Goal: Task Accomplishment & Management: Use online tool/utility

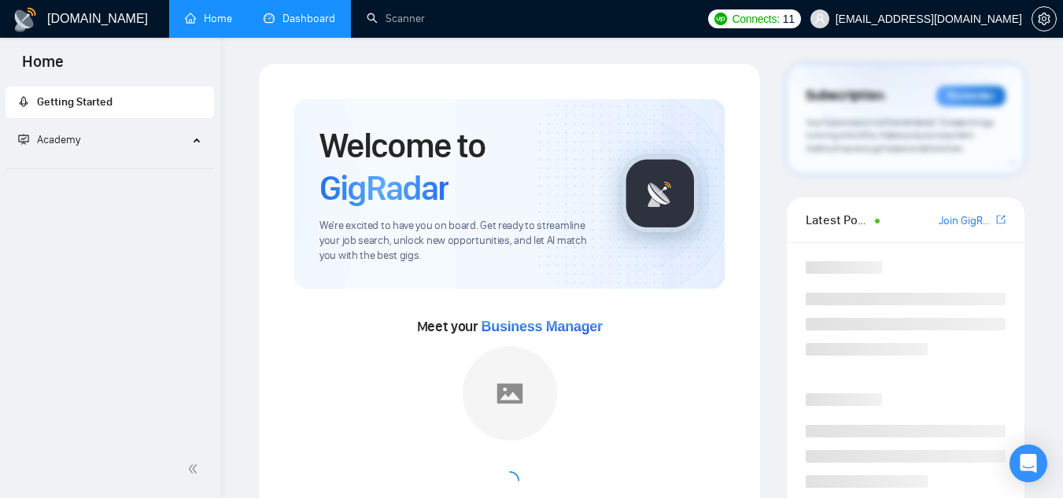
click at [293, 23] on link "Dashboard" at bounding box center [300, 18] width 72 height 13
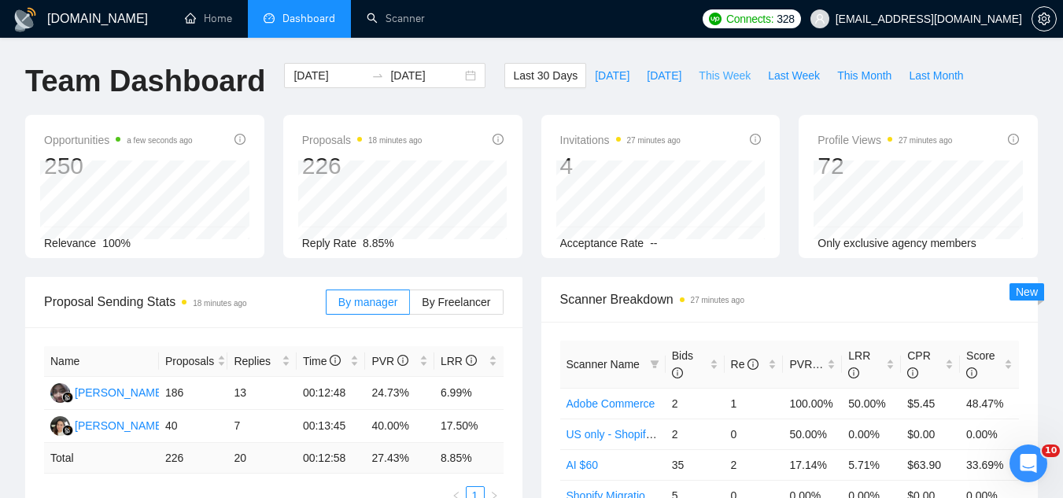
click at [714, 82] on span "This Week" at bounding box center [725, 75] width 52 height 17
type input "[DATE]"
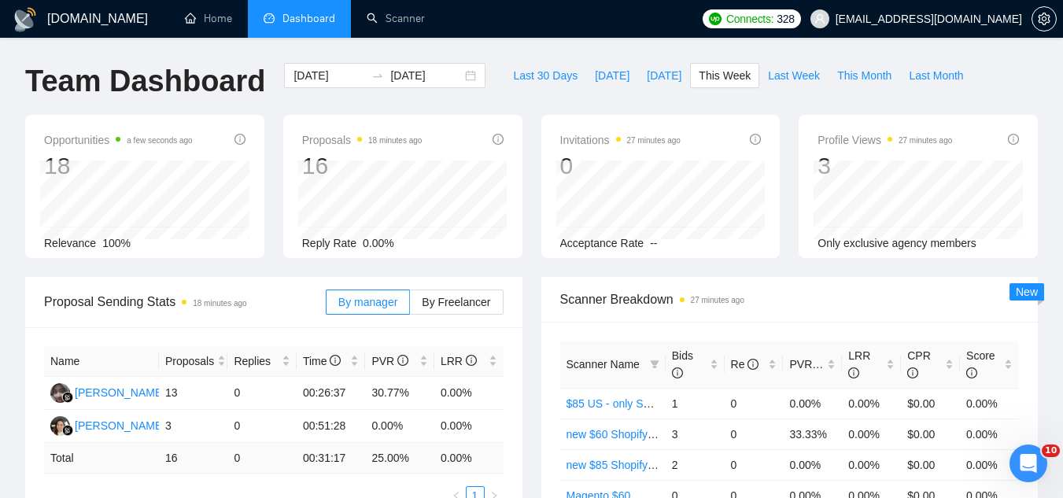
click at [951, 29] on span "[EMAIL_ADDRESS][DOMAIN_NAME]" at bounding box center [916, 19] width 231 height 50
click at [777, 80] on span "Last Week" at bounding box center [794, 75] width 52 height 17
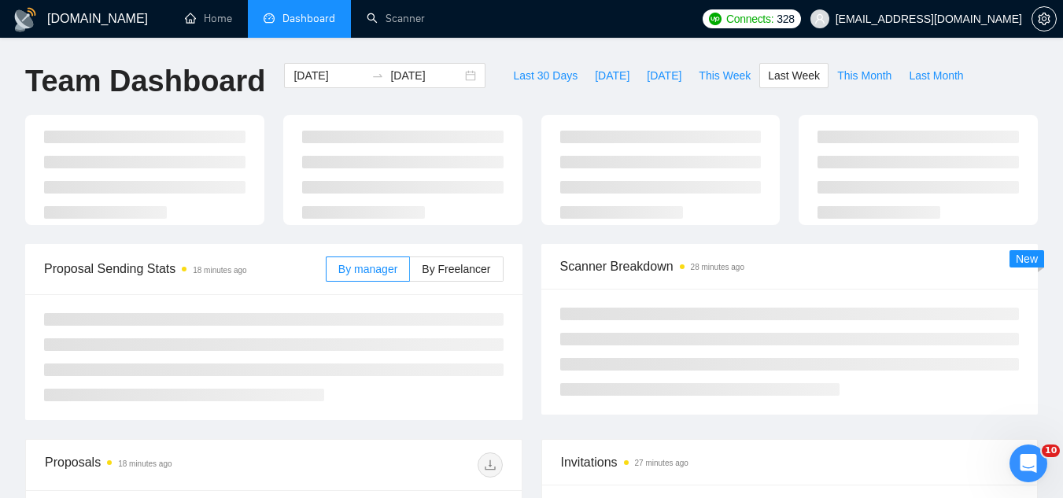
type input "[DATE]"
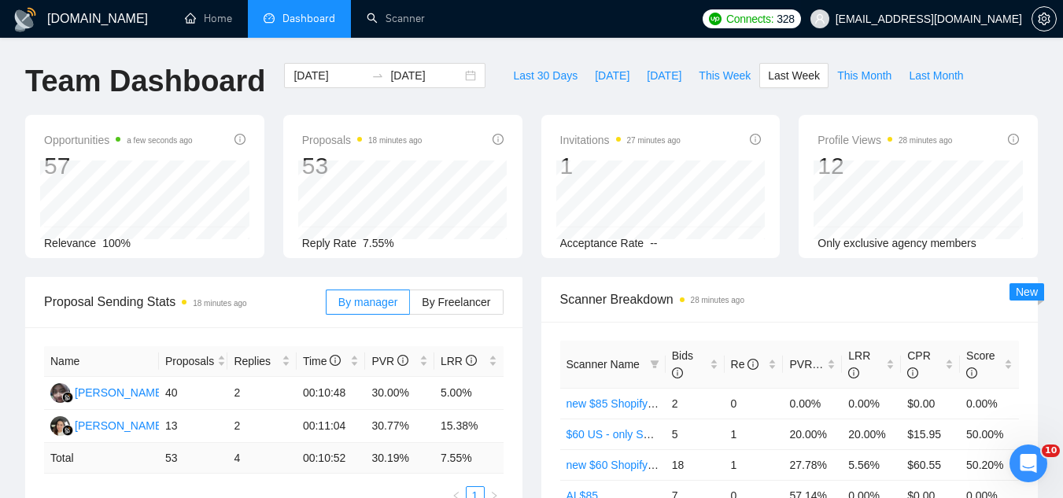
click at [957, 19] on span "[EMAIL_ADDRESS][DOMAIN_NAME]" at bounding box center [929, 19] width 186 height 0
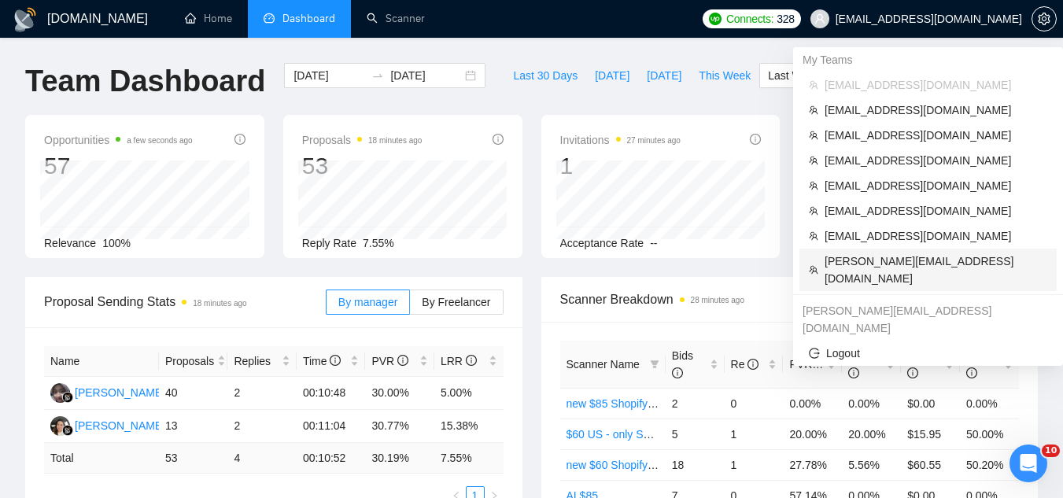
click at [936, 254] on span "[PERSON_NAME][EMAIL_ADDRESS][DOMAIN_NAME]" at bounding box center [936, 270] width 223 height 35
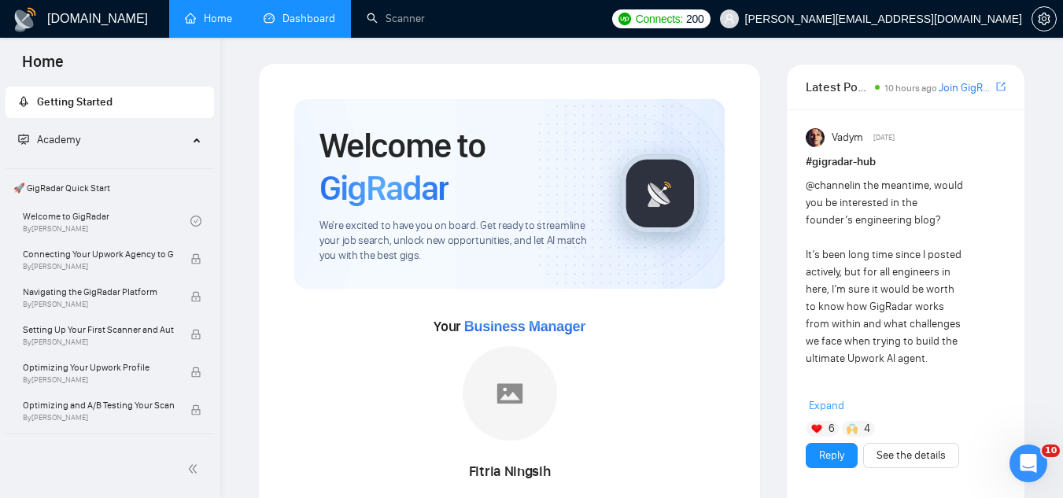
click at [322, 24] on link "Dashboard" at bounding box center [300, 18] width 72 height 13
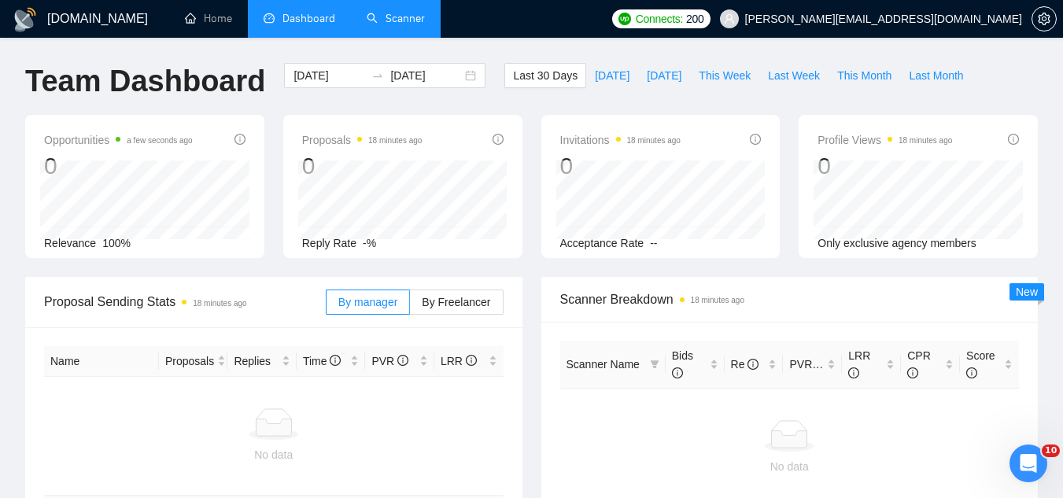
click at [404, 22] on link "Scanner" at bounding box center [396, 18] width 58 height 13
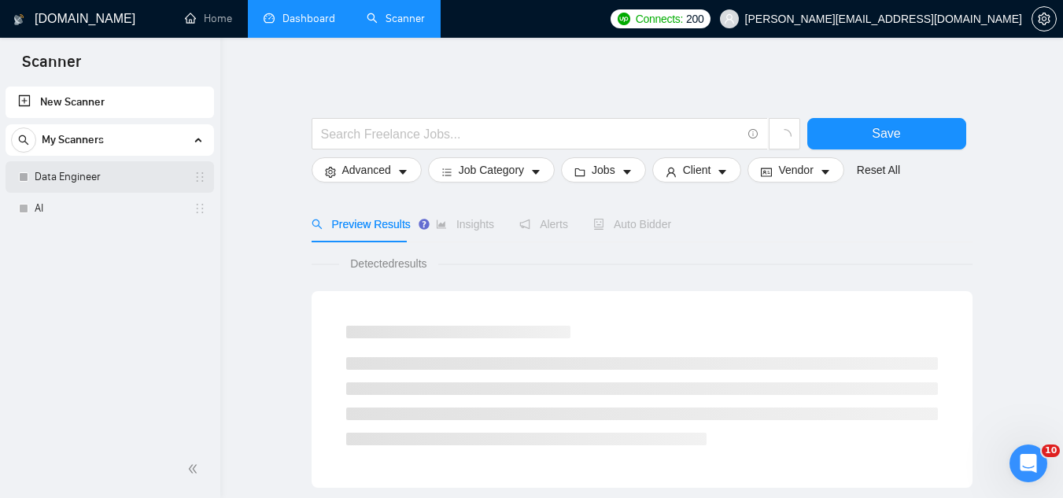
click at [127, 181] on link "Data Engineer" at bounding box center [109, 176] width 149 height 31
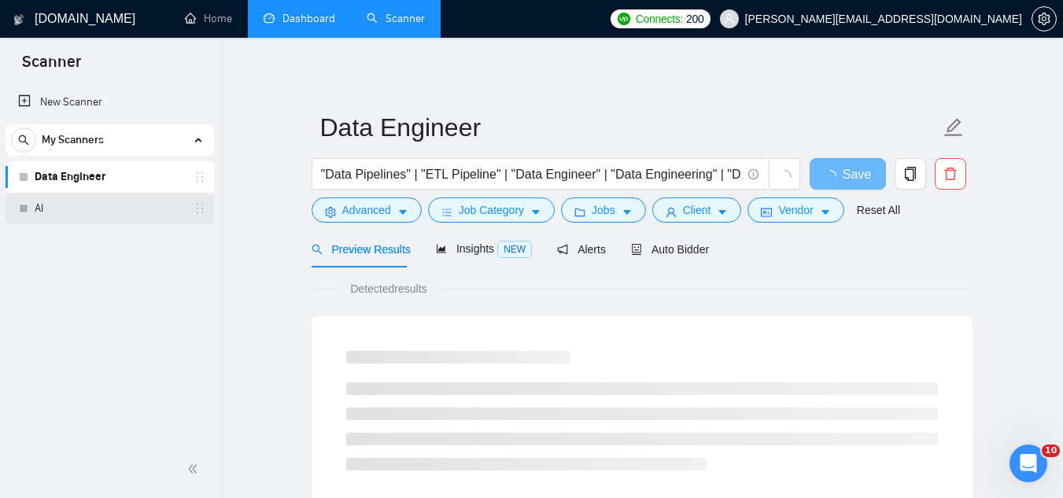
click at [106, 213] on link "AI" at bounding box center [109, 208] width 149 height 31
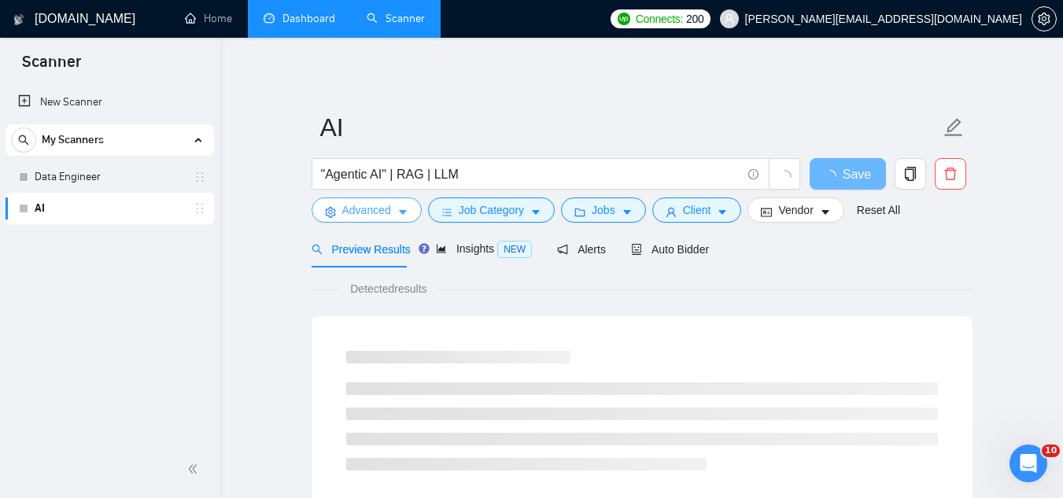
click at [356, 213] on span "Advanced" at bounding box center [366, 209] width 49 height 17
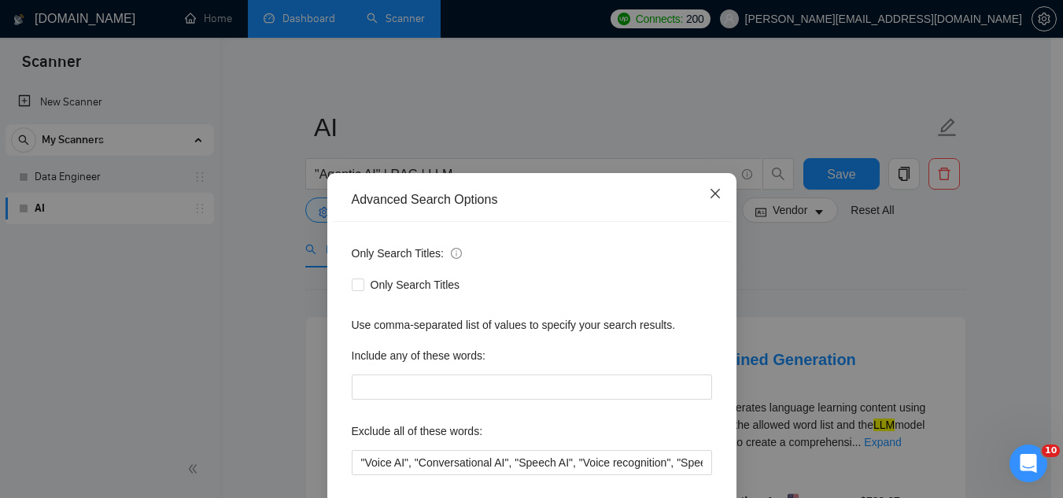
click at [712, 200] on icon "close" at bounding box center [715, 193] width 13 height 13
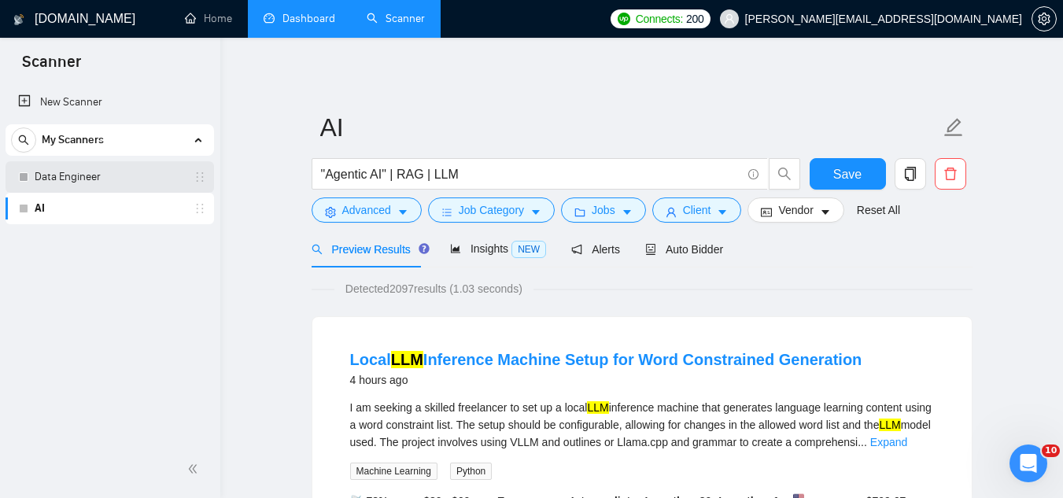
click at [114, 182] on link "Data Engineer" at bounding box center [109, 176] width 149 height 31
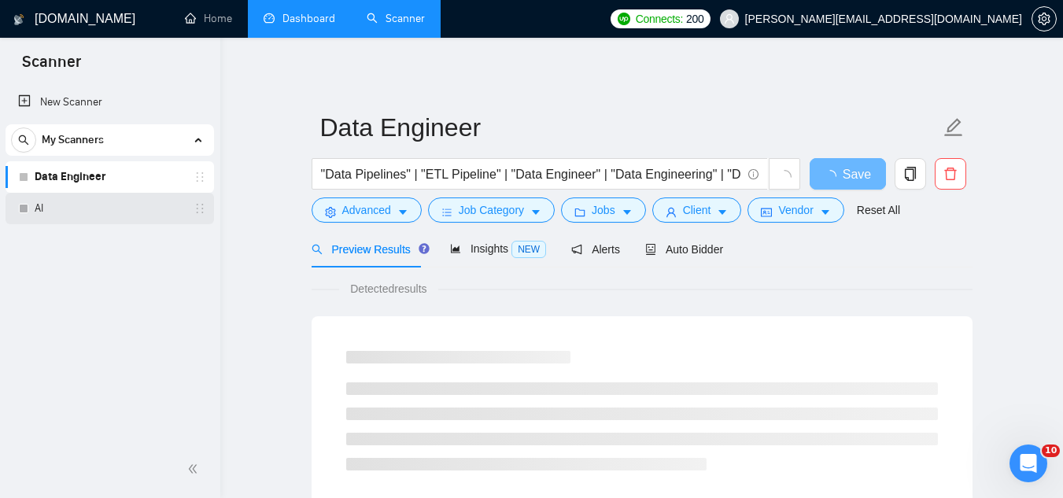
click at [114, 214] on link "AI" at bounding box center [109, 208] width 149 height 31
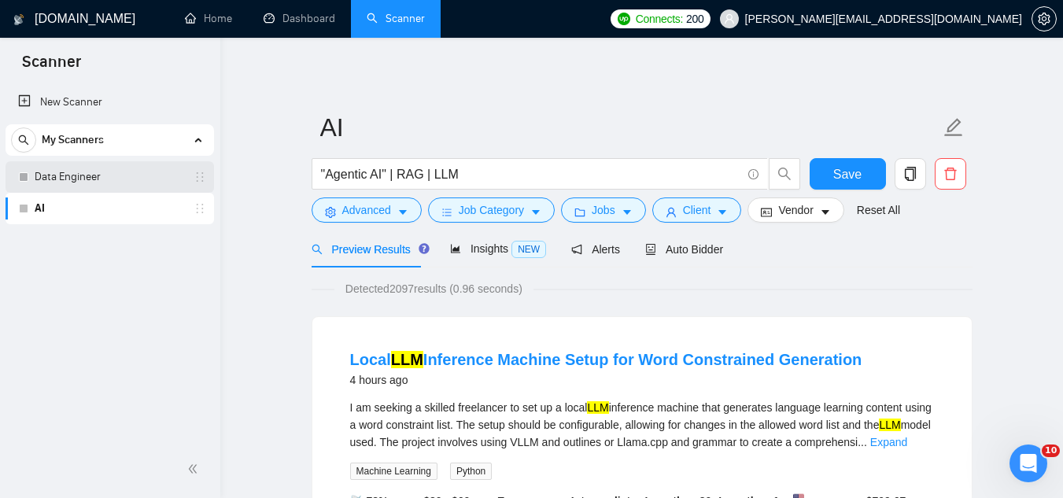
click at [131, 172] on link "Data Engineer" at bounding box center [109, 176] width 149 height 31
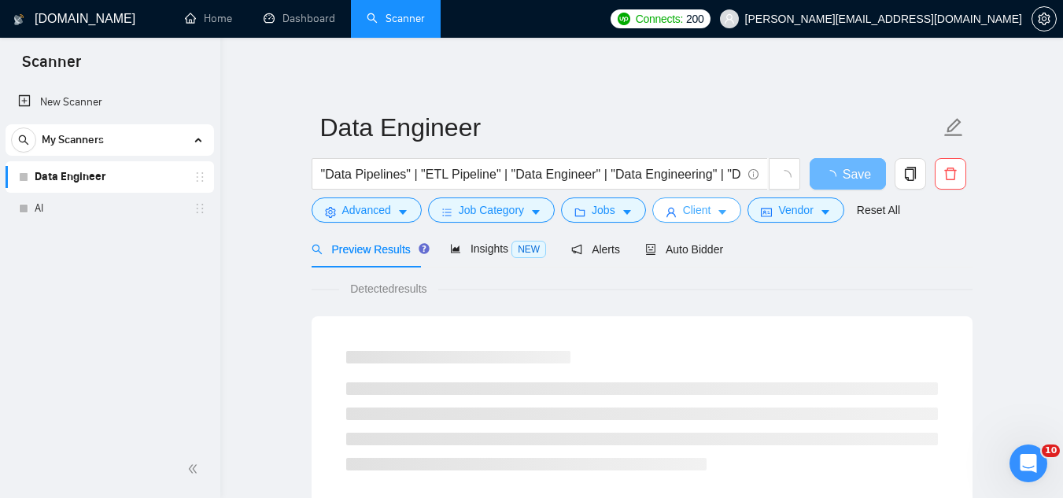
click at [695, 220] on button "Client" at bounding box center [697, 209] width 90 height 25
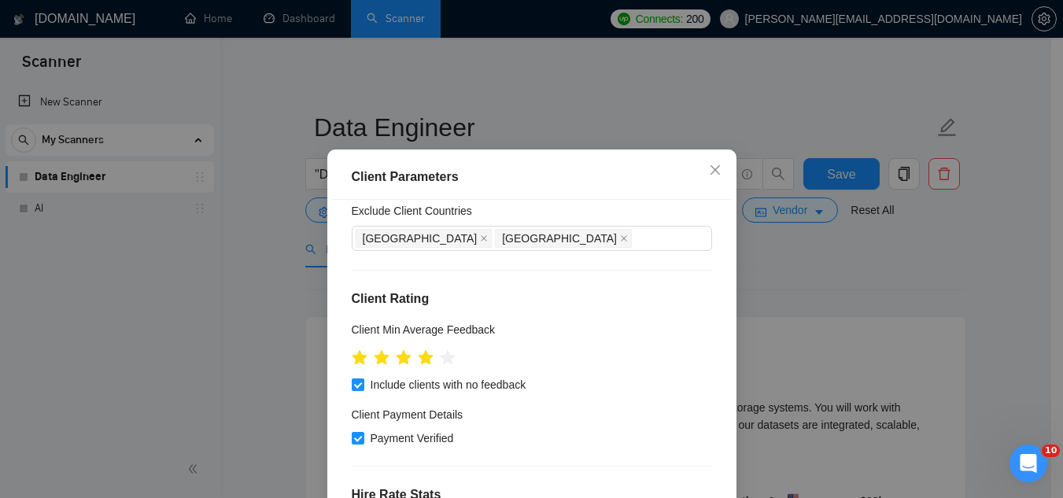
scroll to position [157, 0]
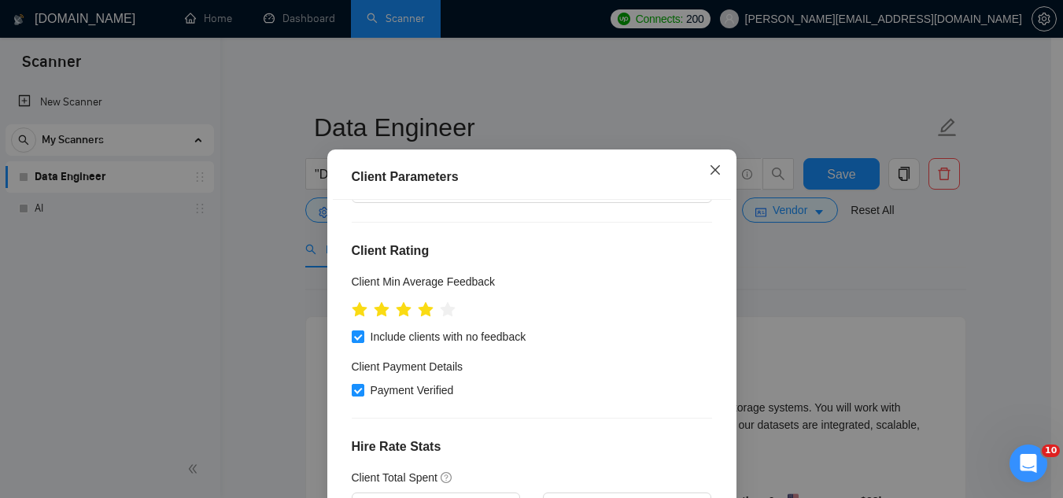
click at [709, 175] on icon "close" at bounding box center [715, 170] width 13 height 13
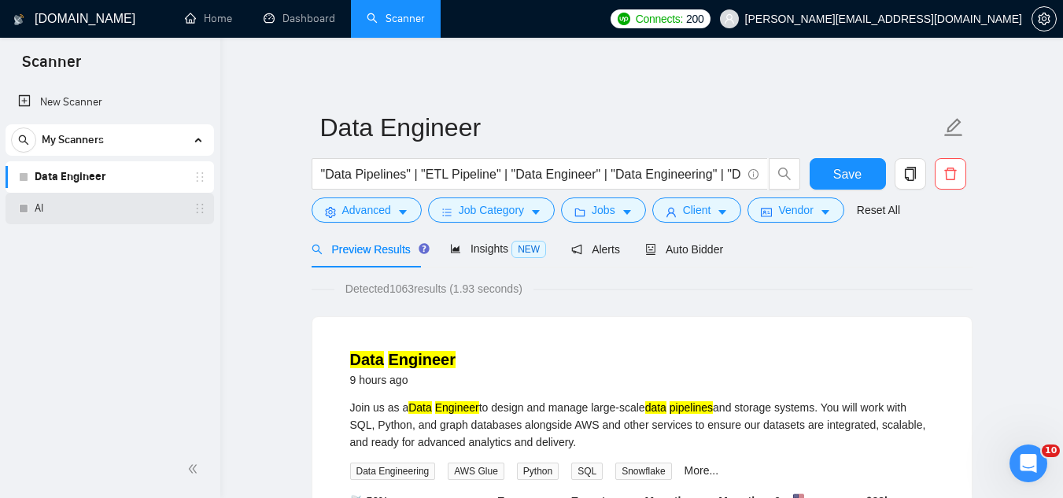
click at [111, 210] on link "AI" at bounding box center [109, 208] width 149 height 31
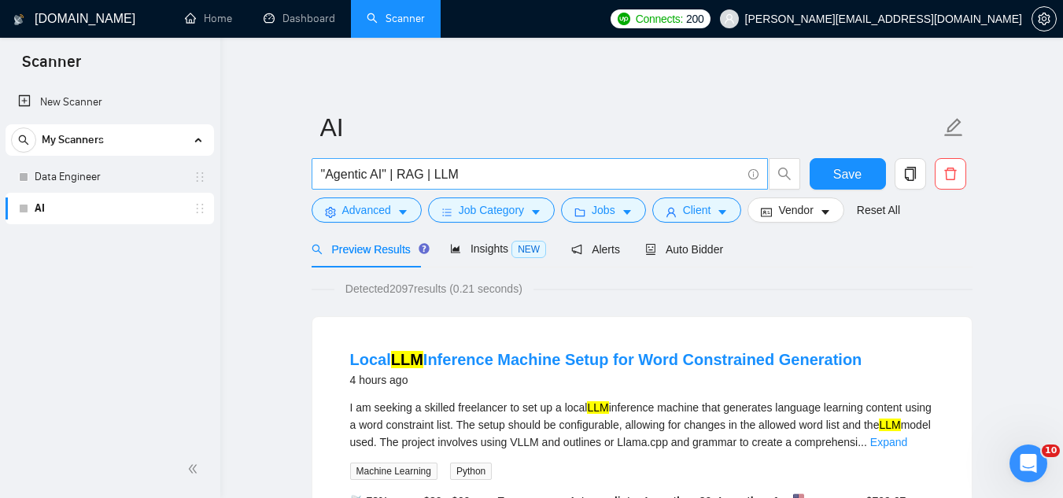
click at [332, 183] on input ""Agentic AI" | RAG | LLM" at bounding box center [531, 174] width 420 height 20
click at [352, 210] on span "Advanced" at bounding box center [366, 209] width 49 height 17
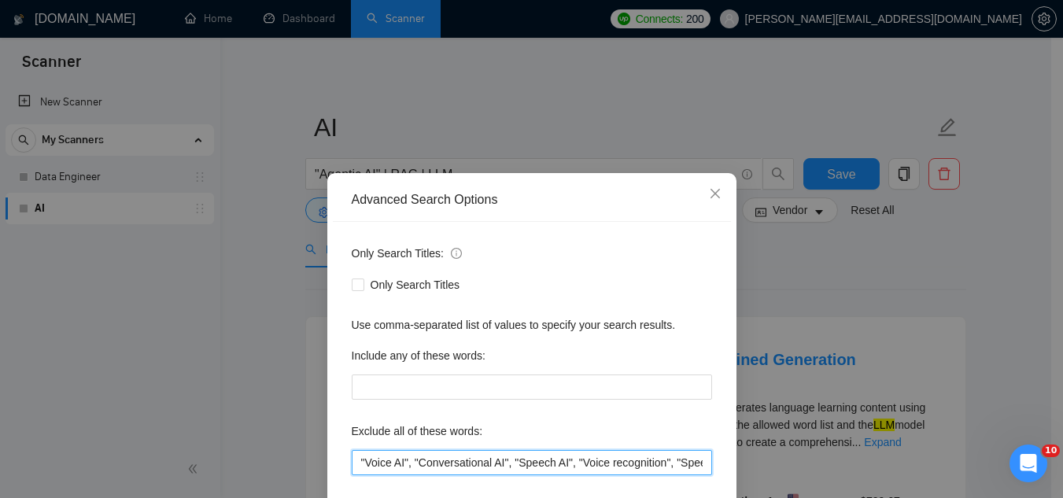
click at [441, 460] on input ""Voice AI", "Conversational AI", "Speech AI", "Voice recognition", "Speech reco…" at bounding box center [532, 462] width 360 height 25
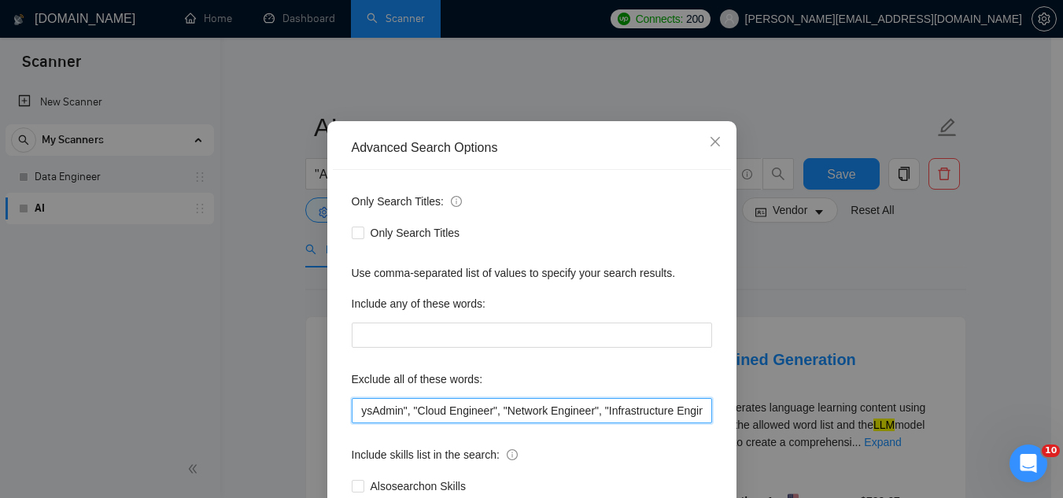
scroll to position [157, 0]
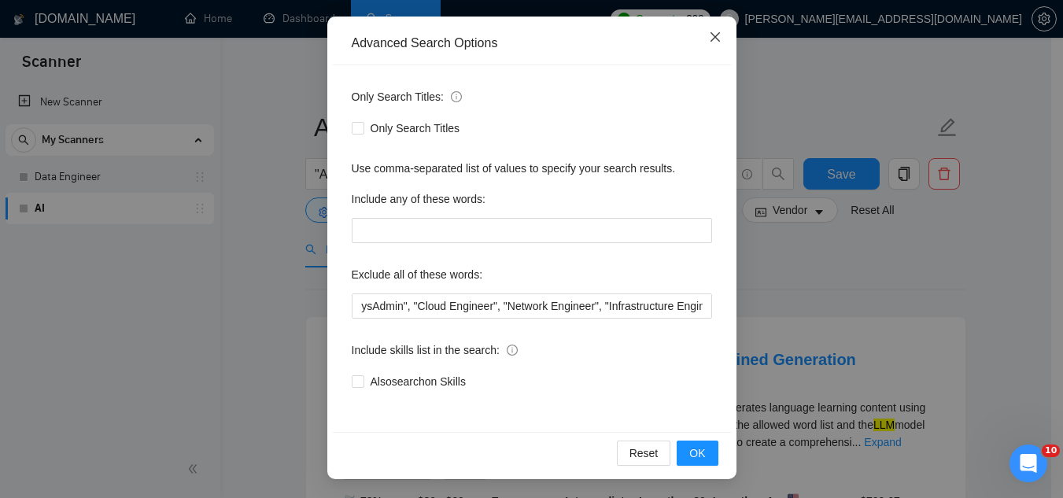
click at [710, 34] on icon "close" at bounding box center [714, 36] width 9 height 9
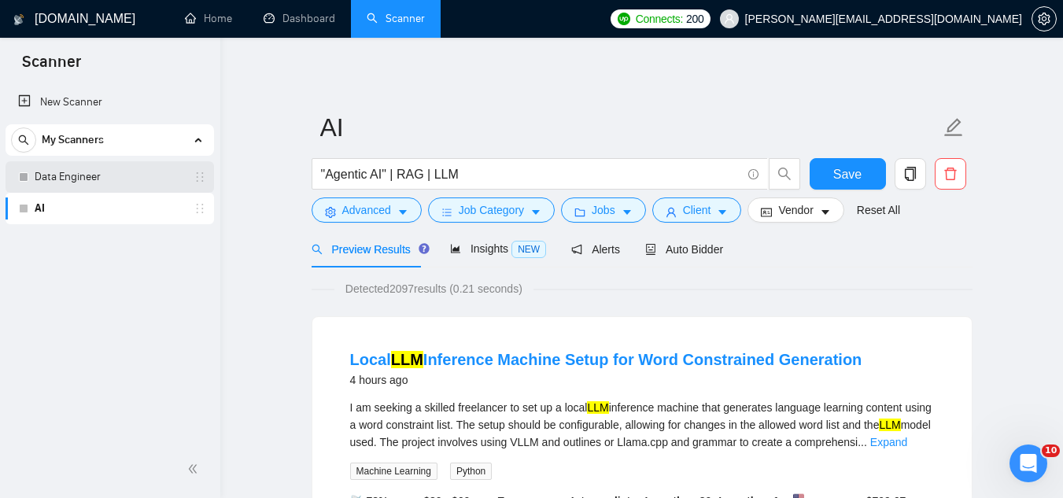
click at [124, 183] on link "Data Engineer" at bounding box center [109, 176] width 149 height 31
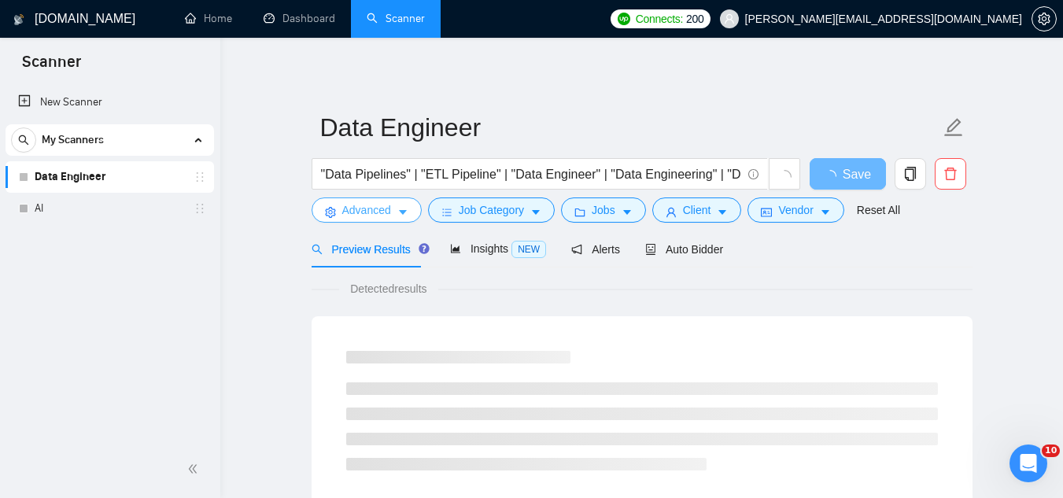
click at [364, 214] on span "Advanced" at bounding box center [366, 209] width 49 height 17
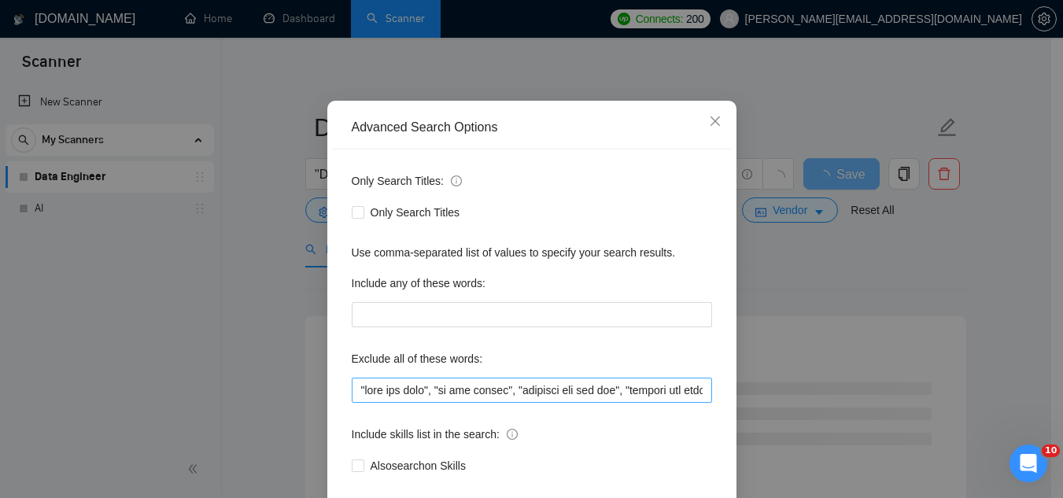
scroll to position [157, 0]
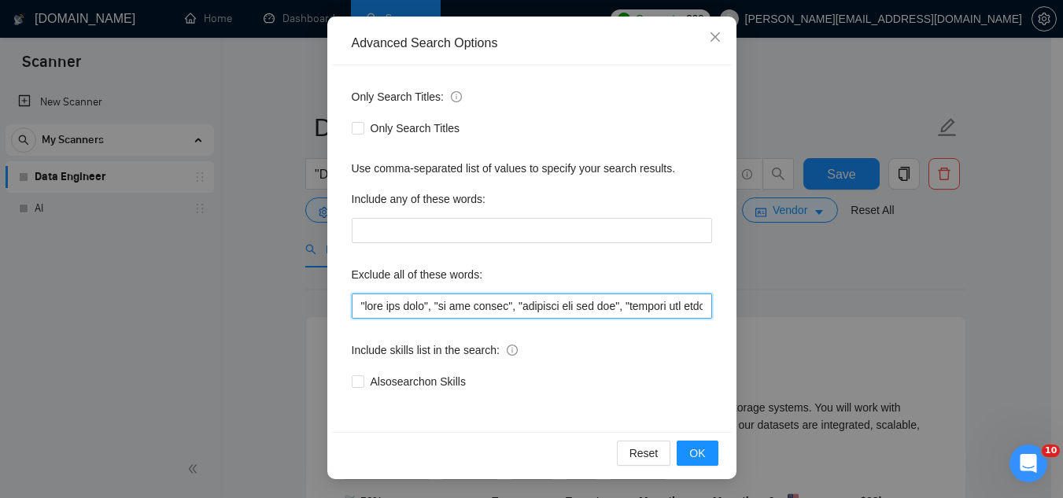
click at [352, 304] on input "text" at bounding box center [532, 305] width 360 height 25
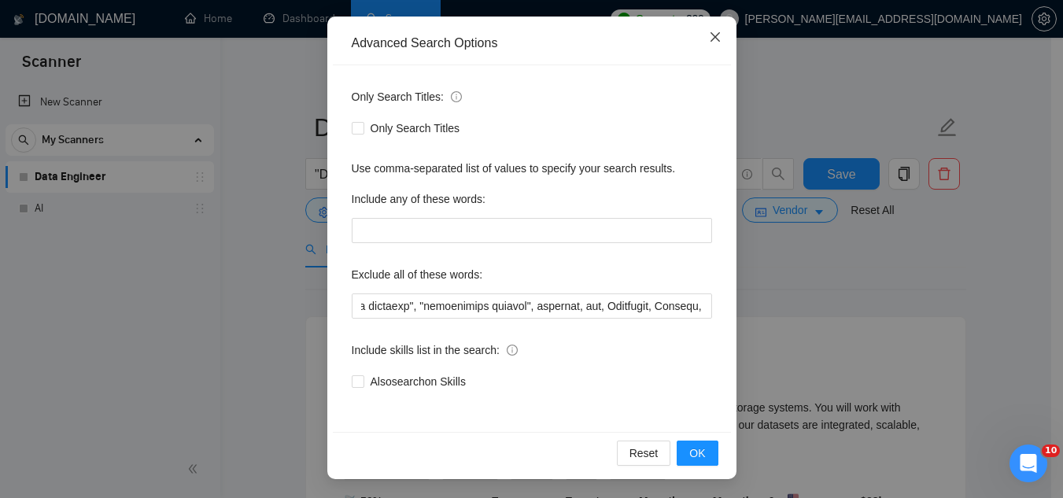
scroll to position [0, 0]
click at [710, 35] on icon "close" at bounding box center [715, 37] width 13 height 13
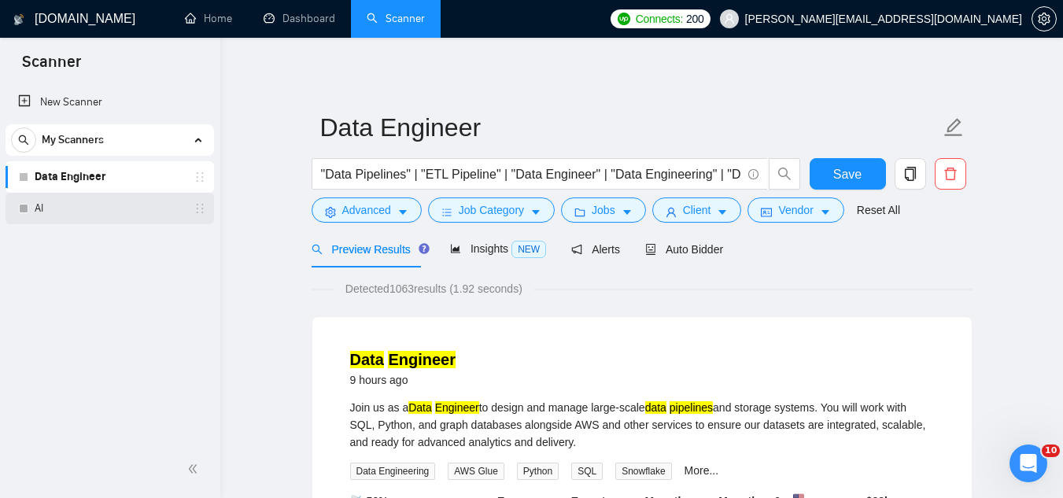
drag, startPoint x: 105, startPoint y: 208, endPoint x: 111, endPoint y: 197, distance: 12.0
click at [105, 208] on link "AI" at bounding box center [109, 208] width 149 height 31
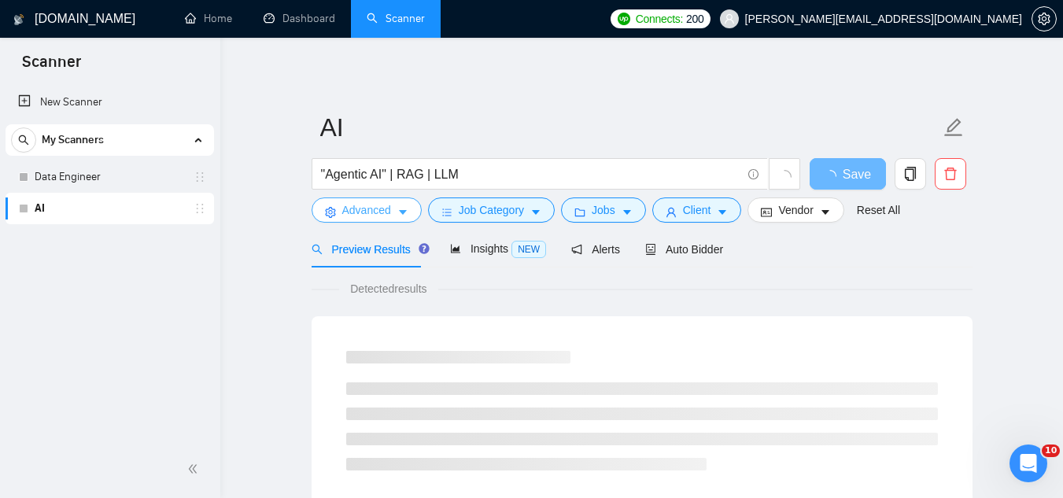
click at [368, 201] on button "Advanced" at bounding box center [367, 209] width 110 height 25
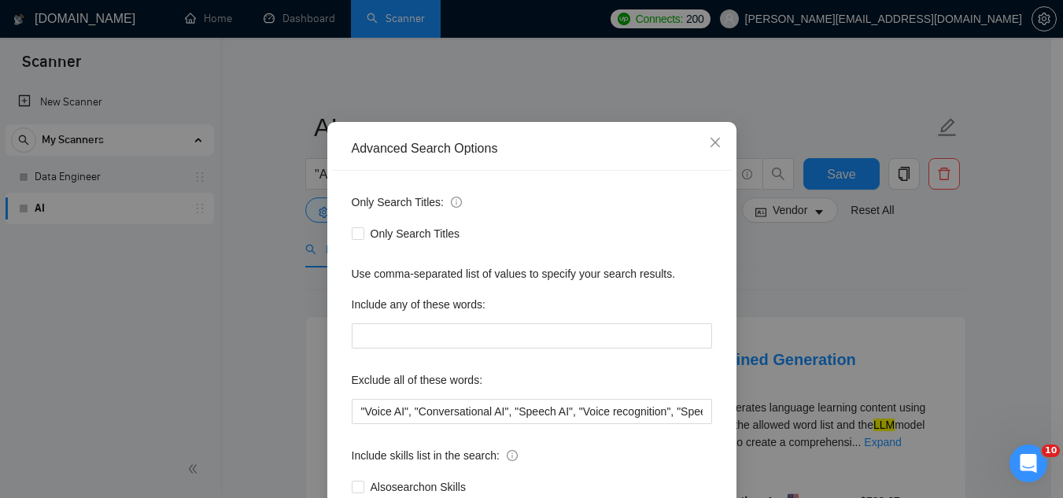
scroll to position [79, 0]
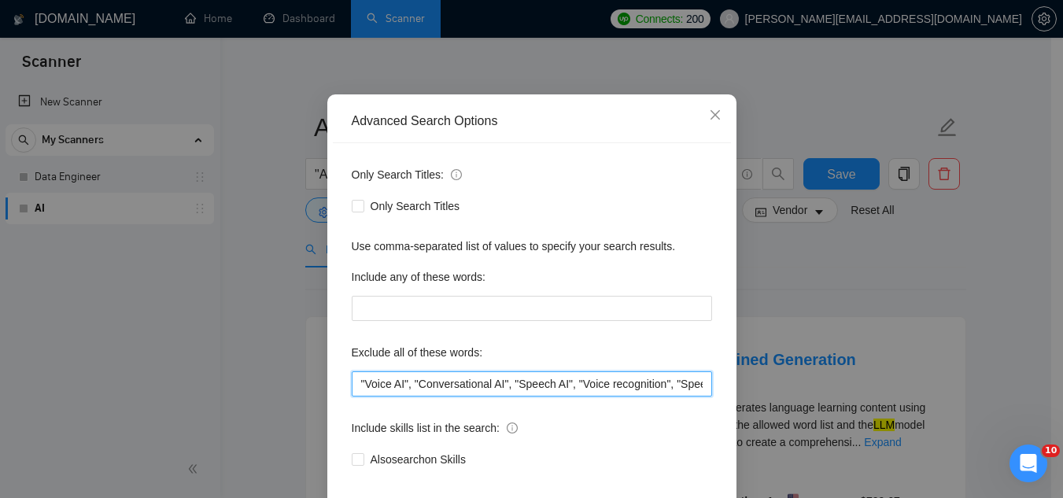
click at [352, 389] on input ""Voice AI", "Conversational AI", "Speech AI", "Voice recognition", "Speech reco…" at bounding box center [532, 383] width 360 height 25
paste input ""join our team", "we are hiring", "applying for the job", "looking for employee…"
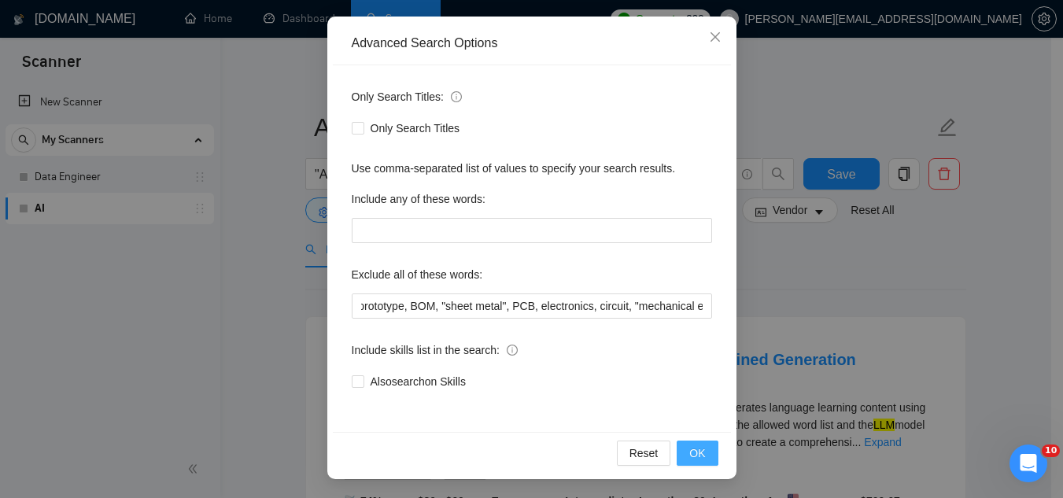
click at [690, 454] on span "OK" at bounding box center [697, 453] width 16 height 17
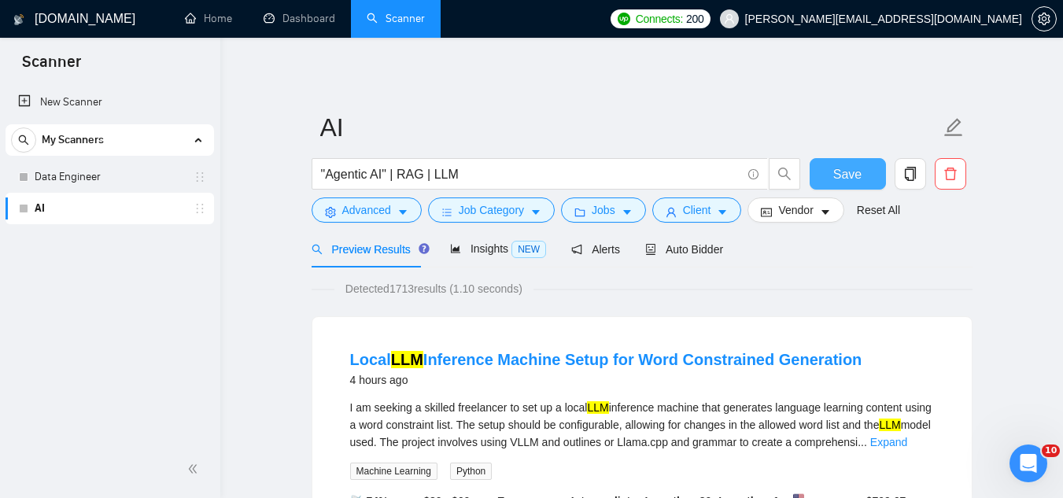
click at [858, 170] on span "Save" at bounding box center [847, 174] width 28 height 20
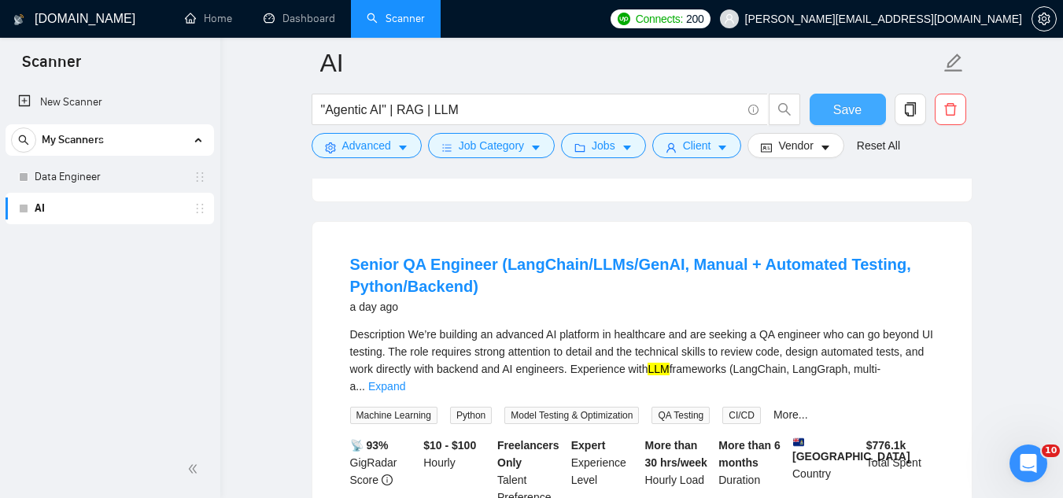
scroll to position [1180, 0]
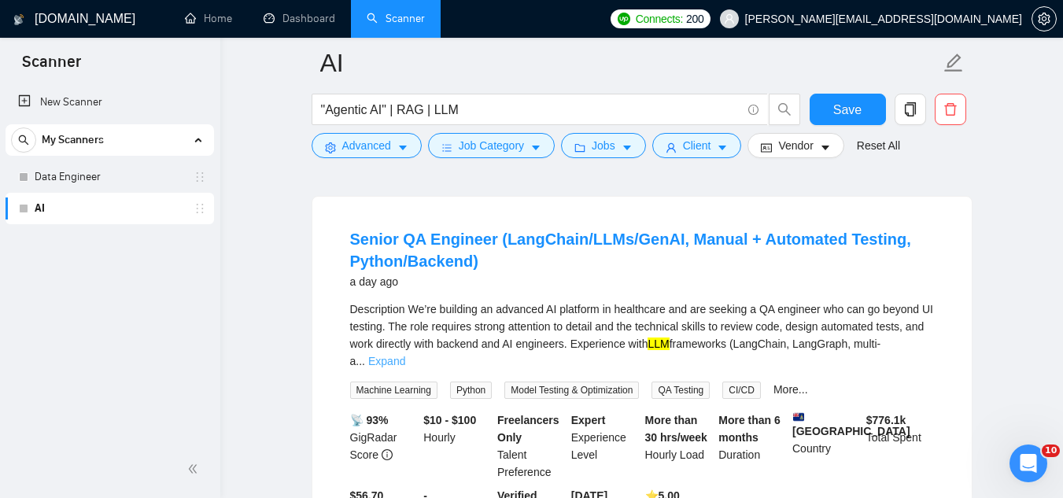
click at [405, 355] on link "Expand" at bounding box center [386, 361] width 37 height 13
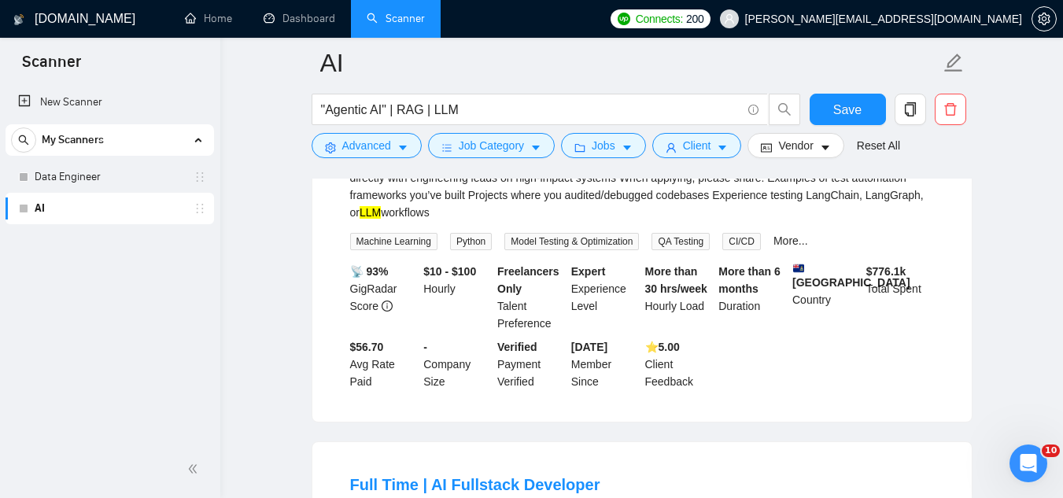
scroll to position [1652, 0]
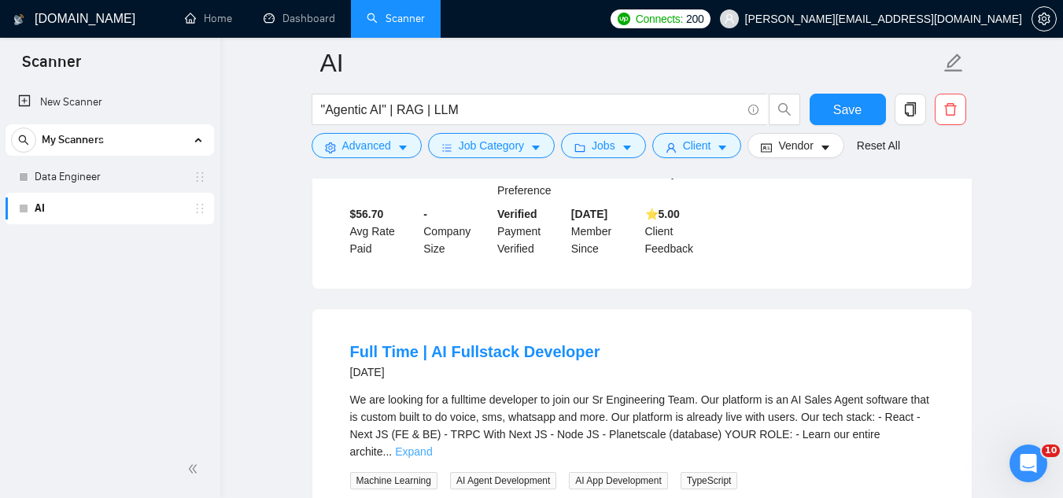
click at [432, 445] on link "Expand" at bounding box center [413, 451] width 37 height 13
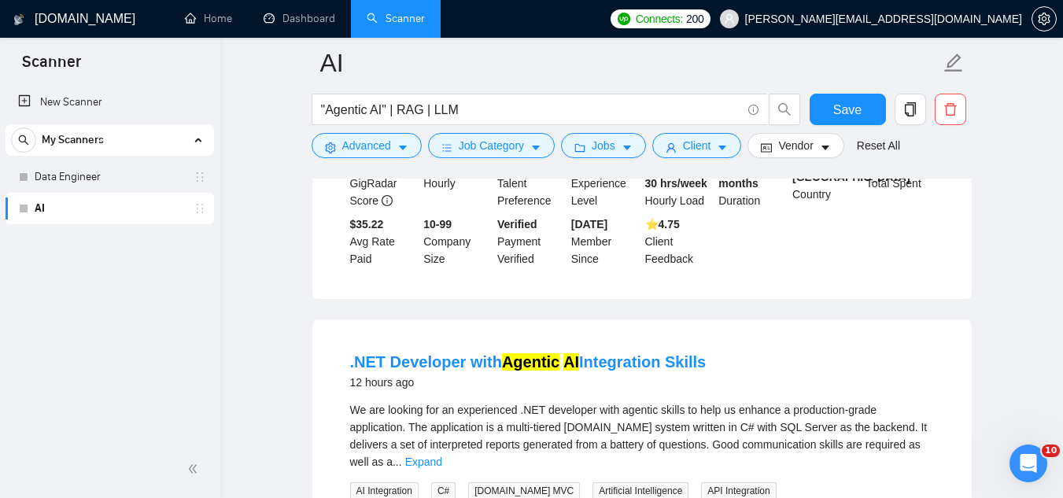
scroll to position [708, 0]
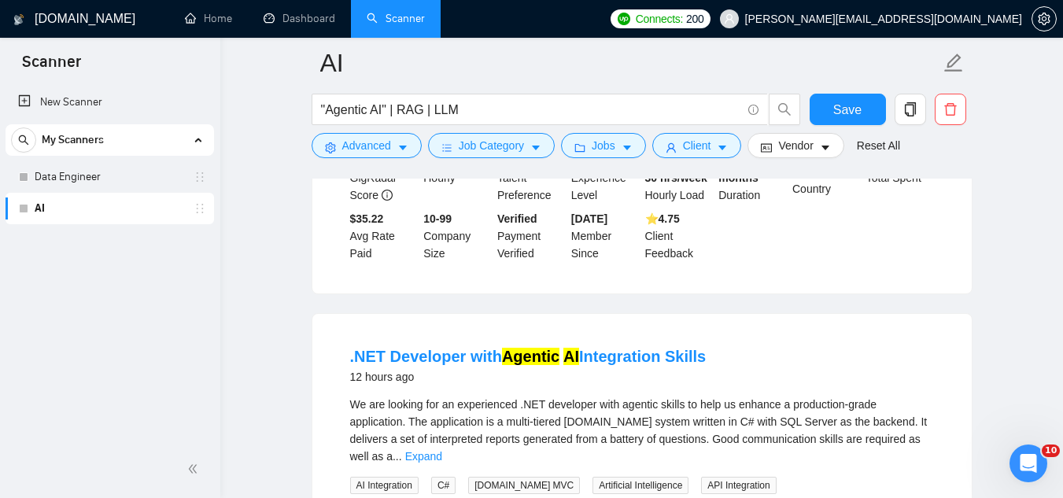
drag, startPoint x: 335, startPoint y: 332, endPoint x: 733, endPoint y: 340, distance: 398.2
click at [733, 340] on li ".NET Developer with Agentic AI Integration Skills 12 hours ago We are looking f…" at bounding box center [642, 481] width 622 height 297
copy link ".NET Developer with Agentic AI Integration Skills"
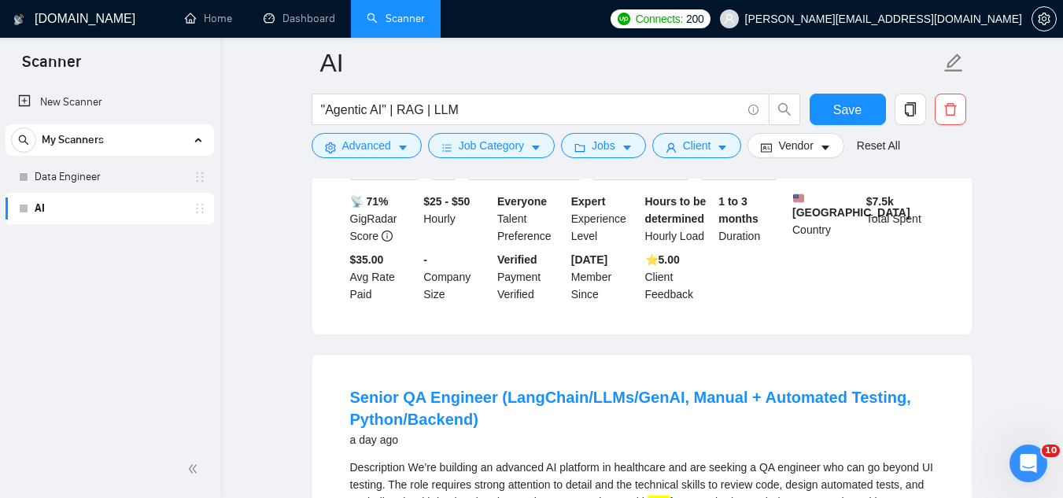
scroll to position [1023, 0]
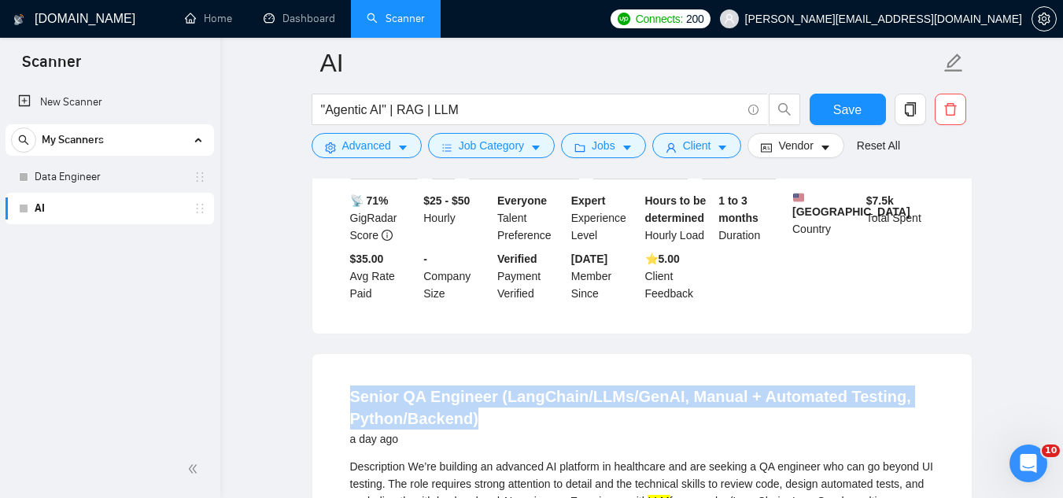
drag, startPoint x: 348, startPoint y: 367, endPoint x: 493, endPoint y: 389, distance: 147.2
copy link "Senior QA Engineer (LangChain/LLMs/GenAI, Manual + Automated Testing, Python/Ba…"
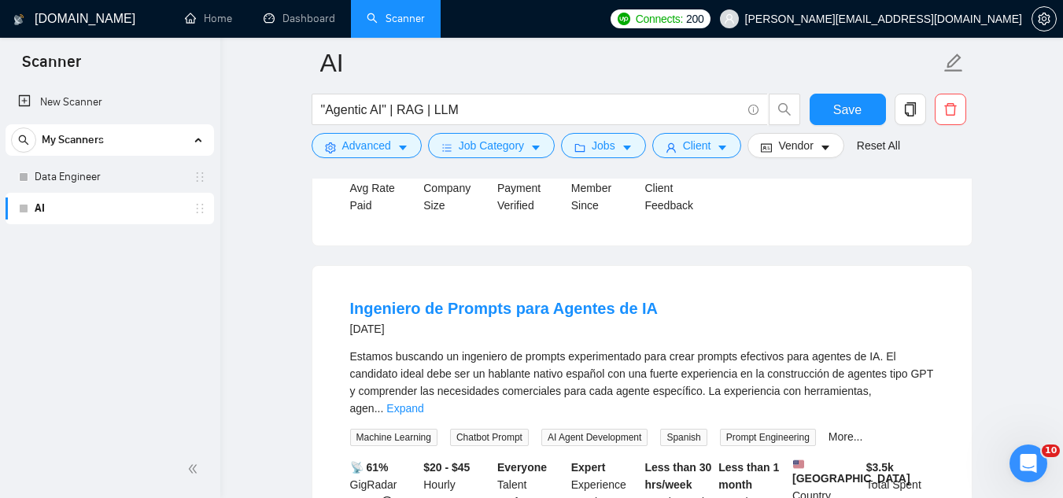
scroll to position [2439, 0]
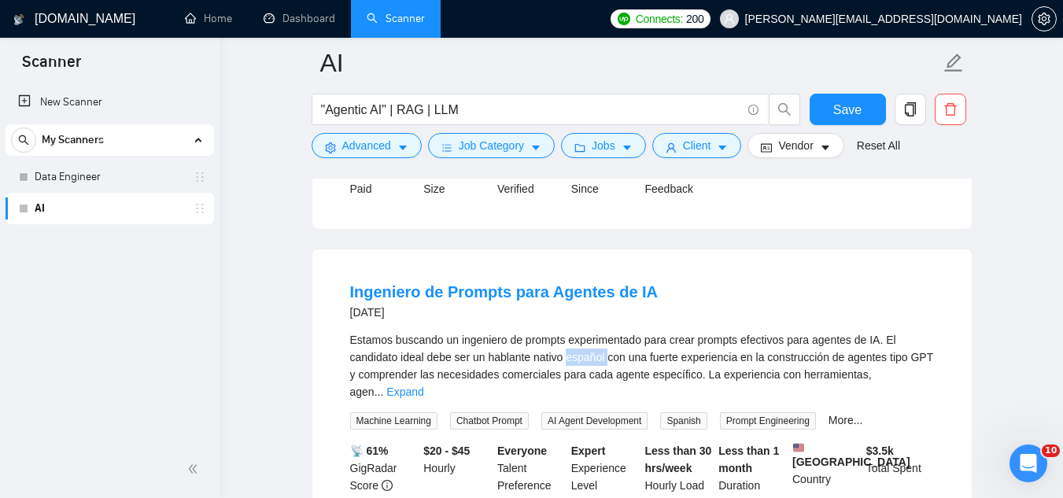
drag, startPoint x: 565, startPoint y: 340, endPoint x: 606, endPoint y: 346, distance: 41.4
click at [606, 346] on div "Estamos buscando un ingeniero de prompts experimentado para crear prompts efect…" at bounding box center [642, 365] width 584 height 69
copy div "español"
click at [362, 149] on span "Advanced" at bounding box center [366, 145] width 49 height 17
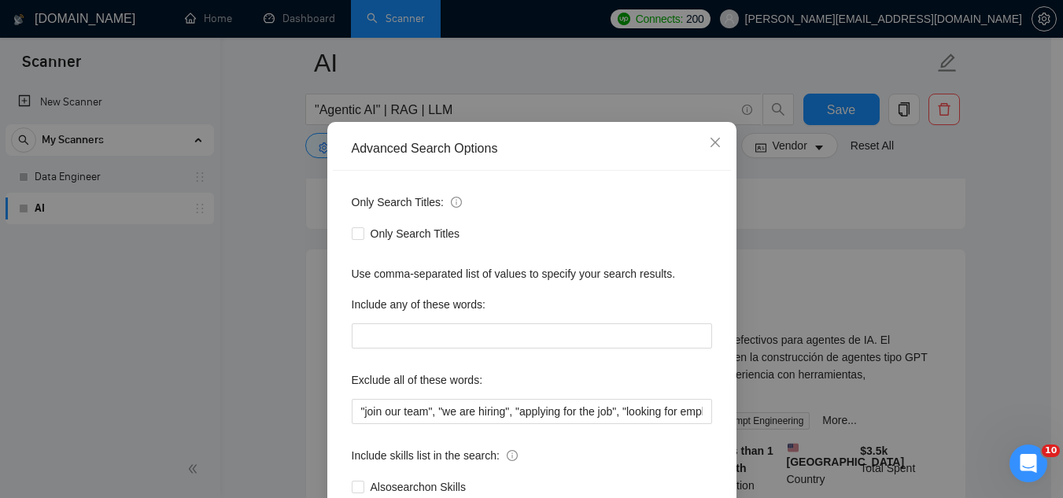
scroll to position [79, 0]
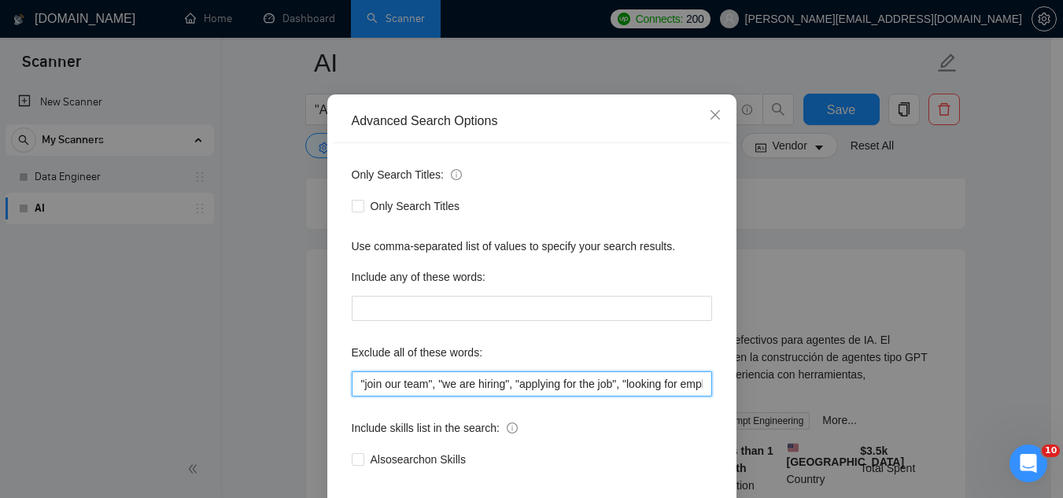
drag, startPoint x: 354, startPoint y: 382, endPoint x: 341, endPoint y: 311, distance: 71.9
click at [353, 379] on input ""join our team", "we are hiring", "applying for the job", "looking for employee…" at bounding box center [532, 383] width 360 height 25
paste input "español"
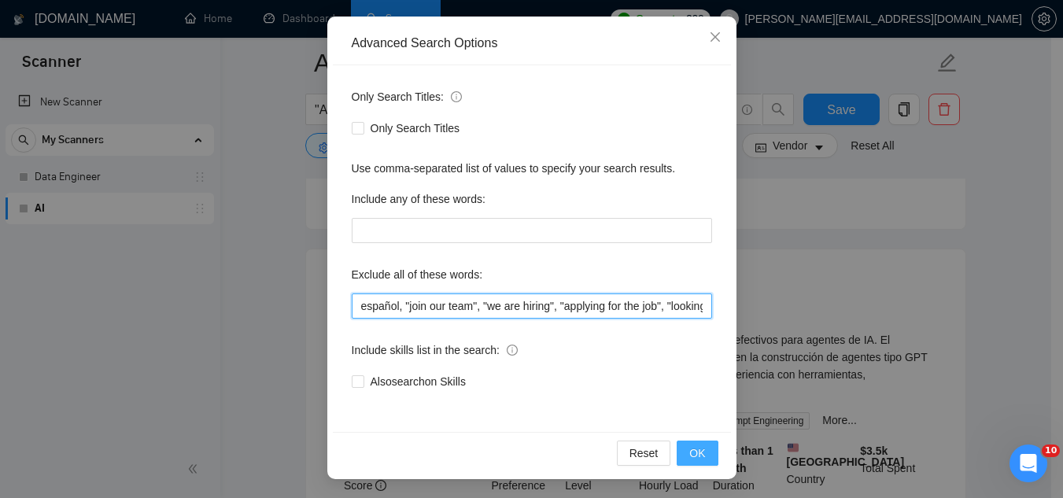
scroll to position [2126, 0]
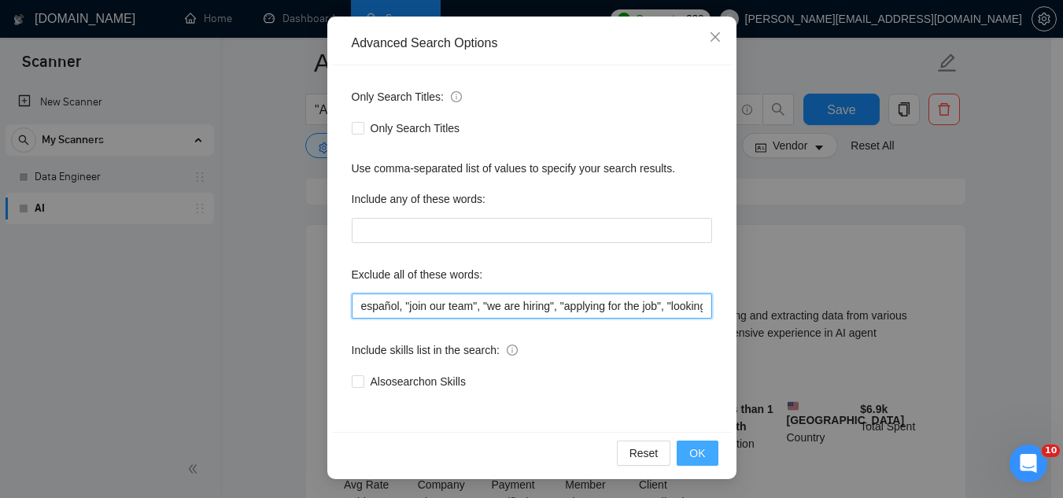
type input "español, "join our team", "we are hiring", "applying for the job", "looking for…"
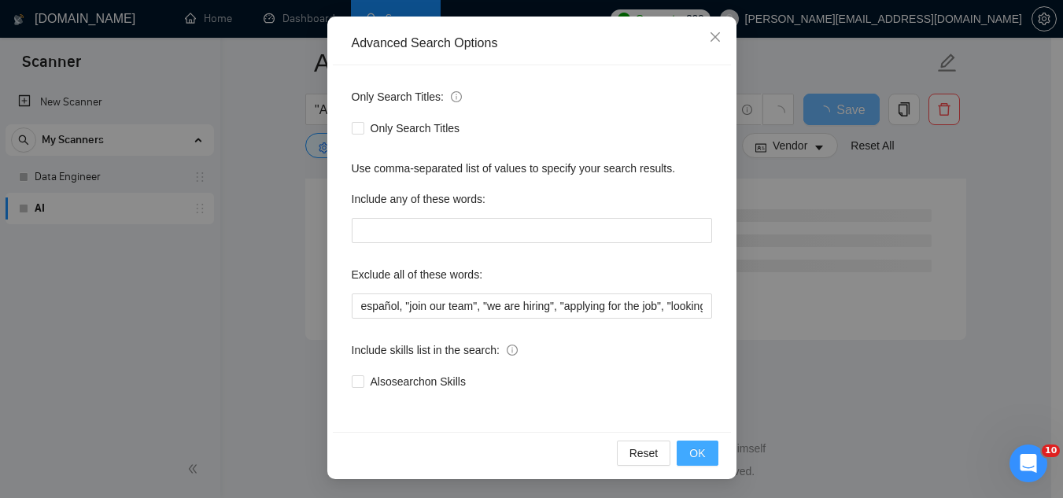
click at [699, 459] on span "OK" at bounding box center [697, 453] width 16 height 17
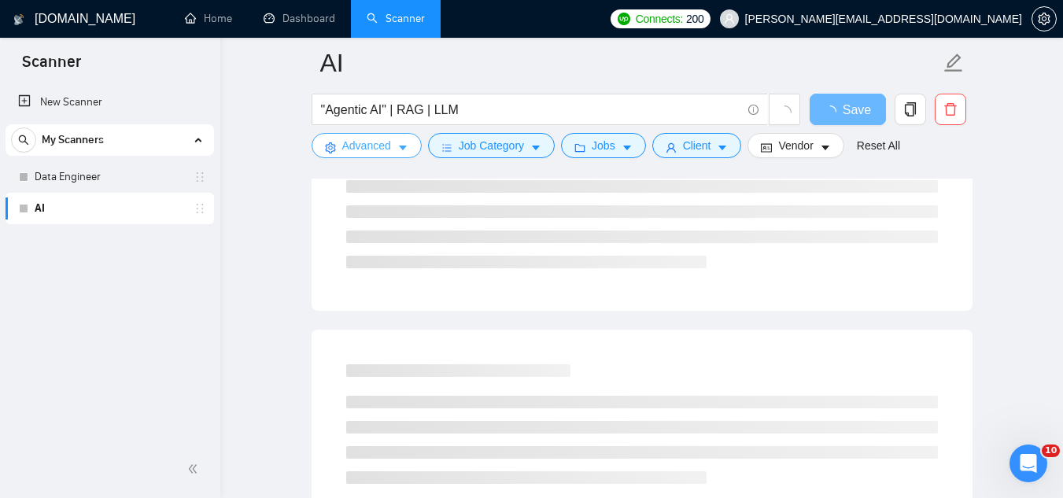
scroll to position [1890, 0]
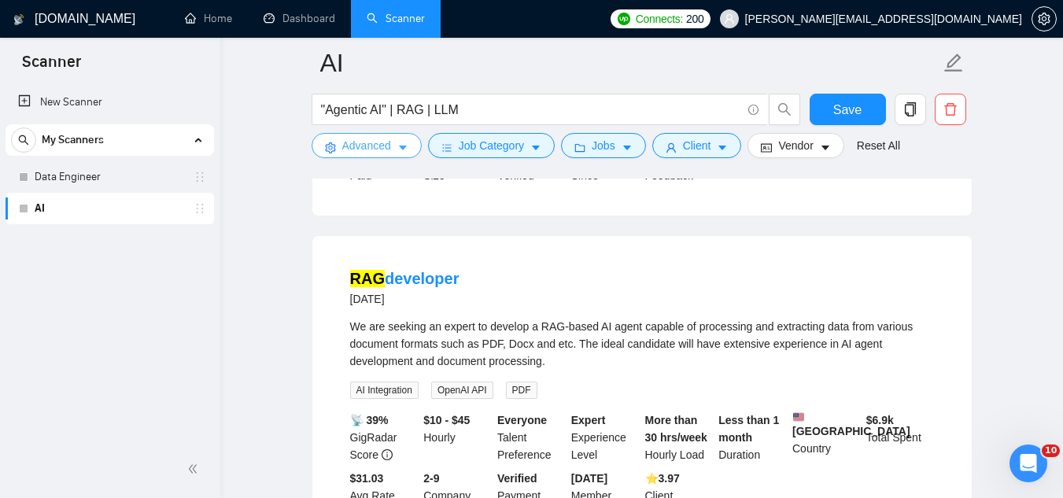
click at [360, 150] on span "Advanced" at bounding box center [366, 145] width 49 height 17
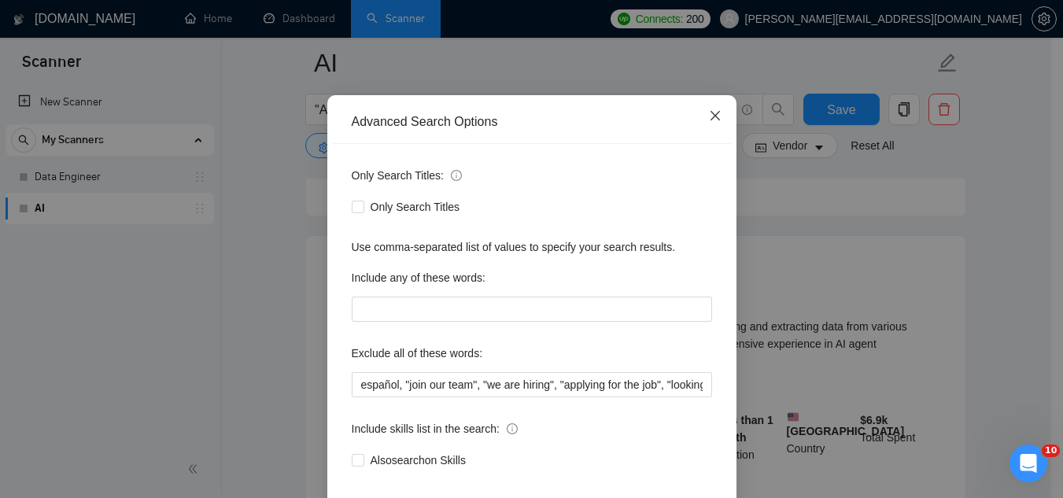
click at [710, 120] on icon "close" at bounding box center [714, 115] width 9 height 9
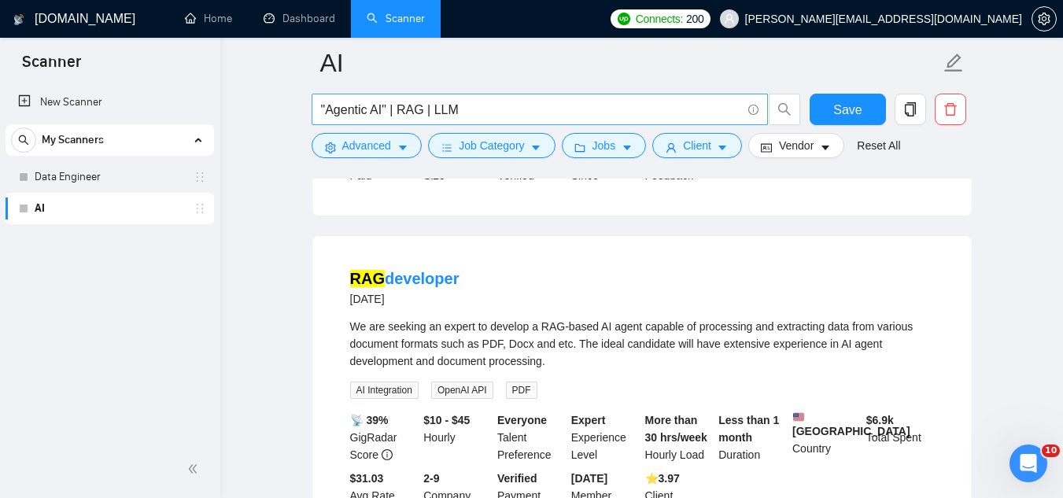
drag, startPoint x: 127, startPoint y: 178, endPoint x: 678, endPoint y: 98, distance: 556.5
click at [127, 177] on link "Data Engineer" at bounding box center [109, 176] width 149 height 31
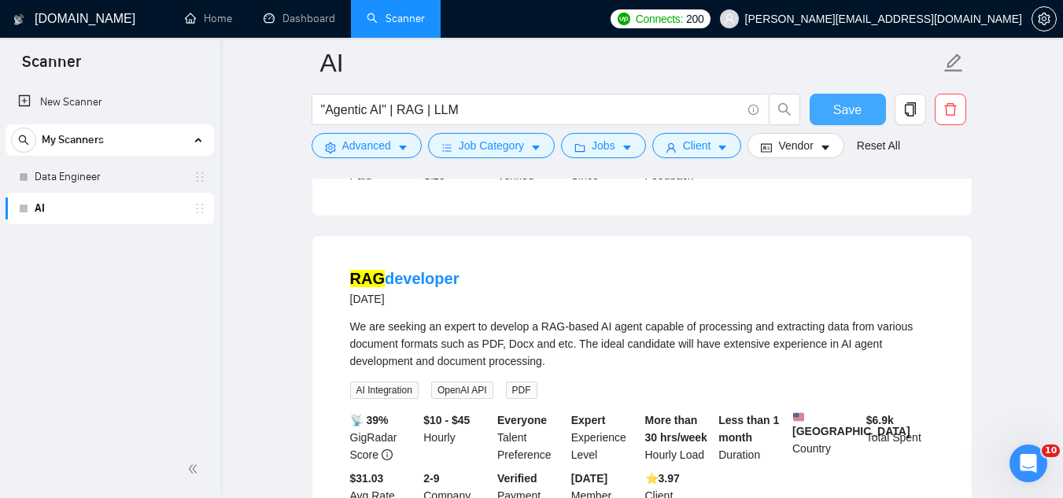
click at [856, 109] on span "Save" at bounding box center [847, 110] width 28 height 20
click at [132, 178] on link "Data Engineer" at bounding box center [109, 176] width 149 height 31
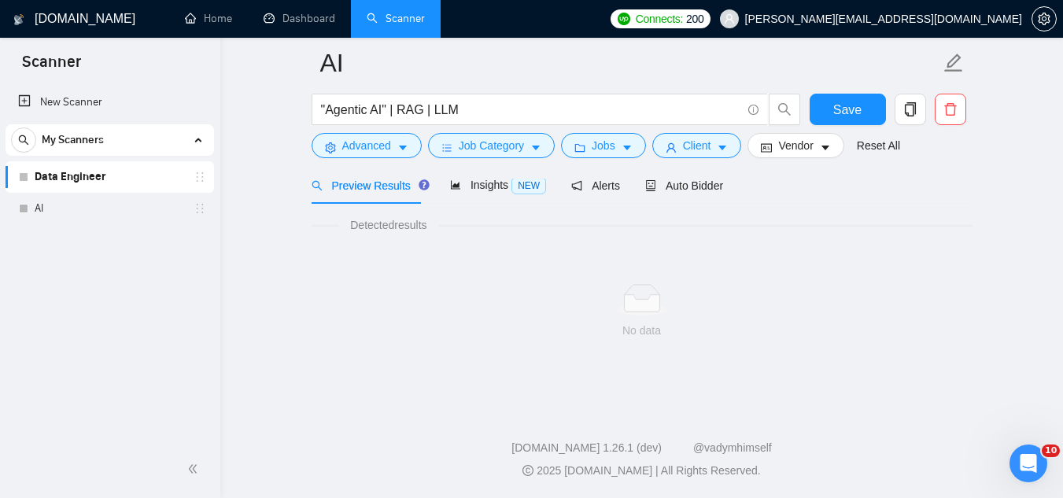
scroll to position [1010, 0]
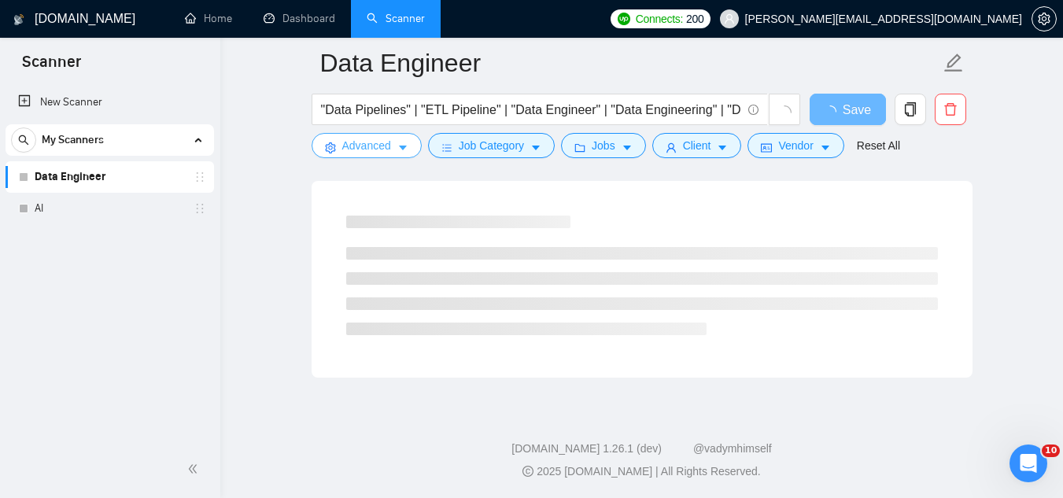
click at [346, 147] on span "Advanced" at bounding box center [366, 145] width 49 height 17
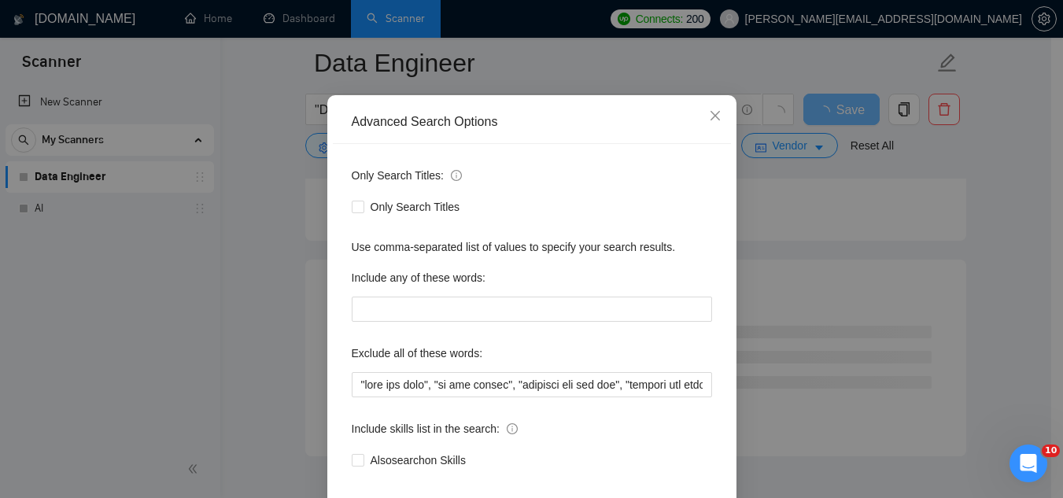
scroll to position [79, 0]
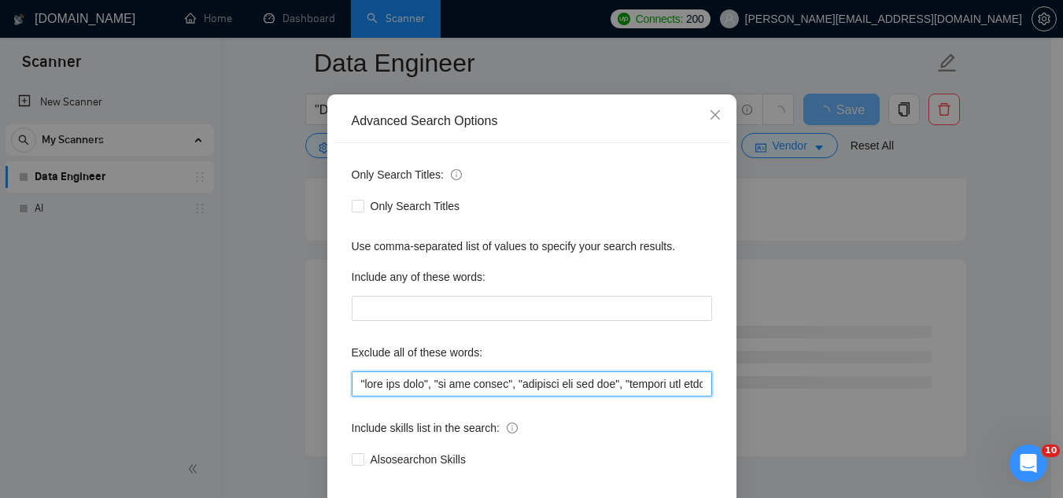
click at [352, 387] on input "text" at bounding box center [532, 383] width 360 height 25
paste input "español"
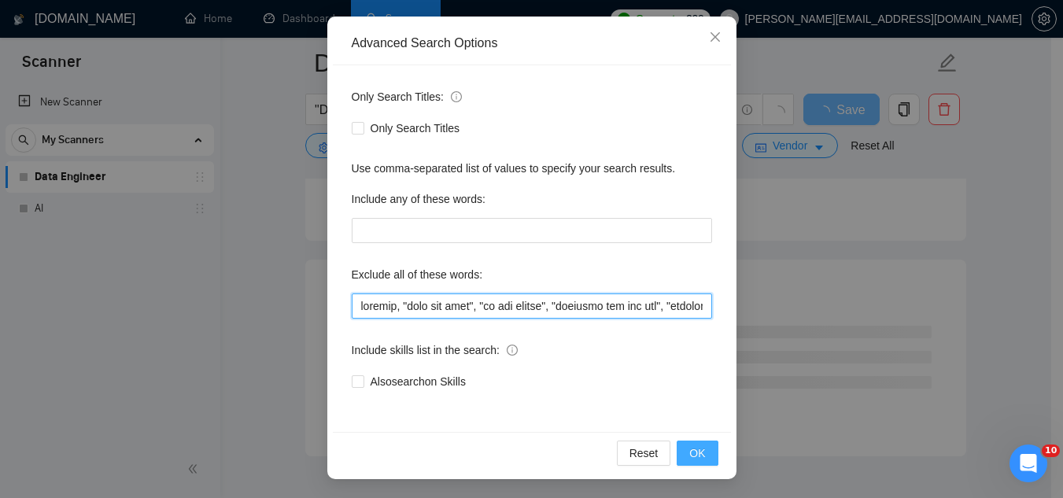
type input "loremip, "dolo sit amet", "co adi elitse", "doeiusmo tem inc utl", "etdolor mag…"
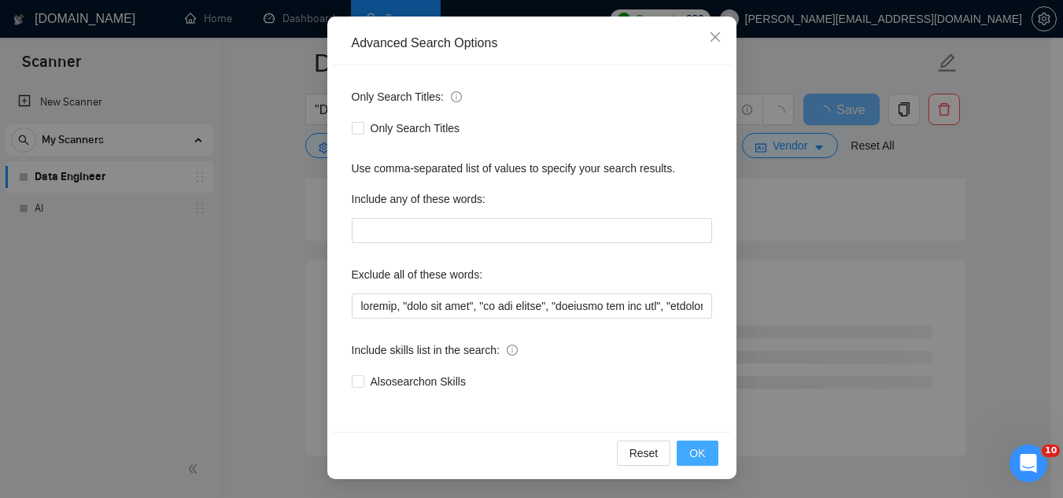
click at [702, 460] on button "OK" at bounding box center [697, 453] width 41 height 25
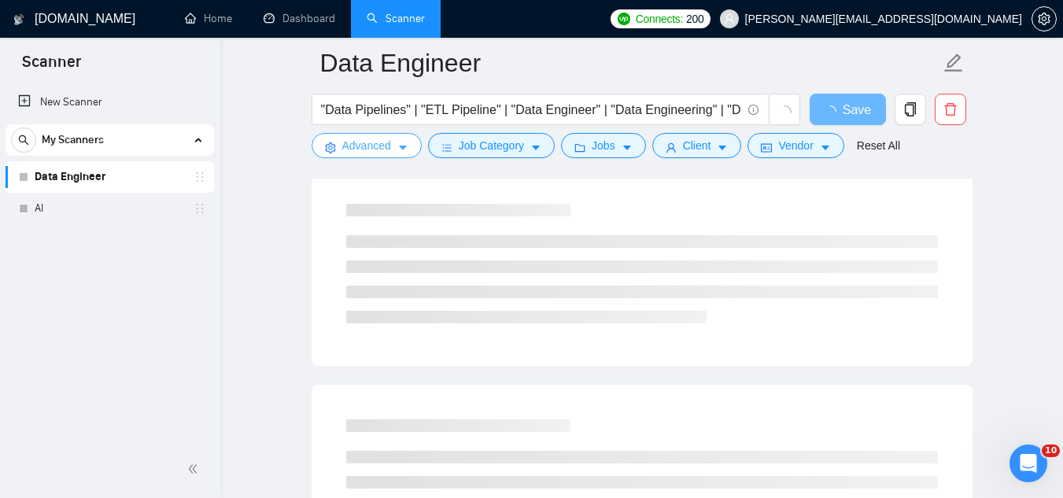
scroll to position [0, 0]
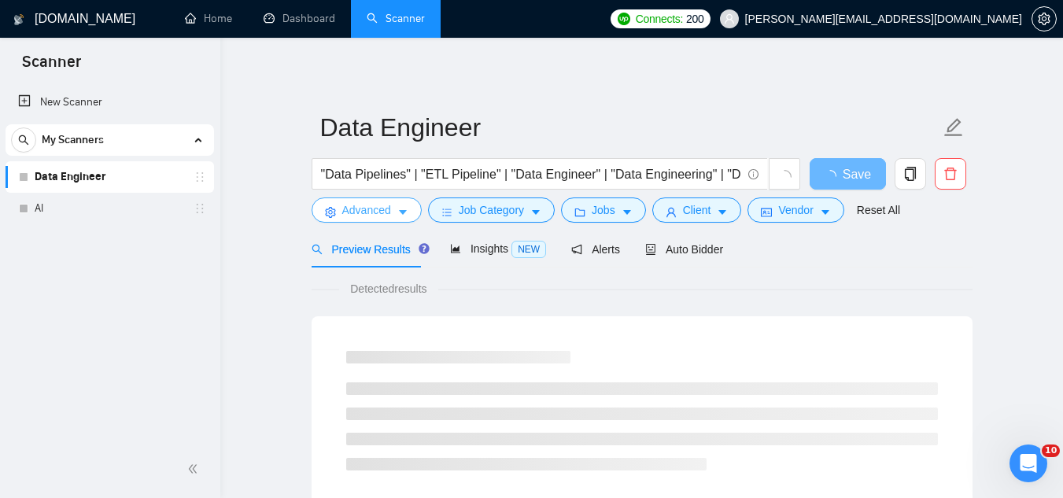
click at [358, 203] on span "Advanced" at bounding box center [366, 209] width 49 height 17
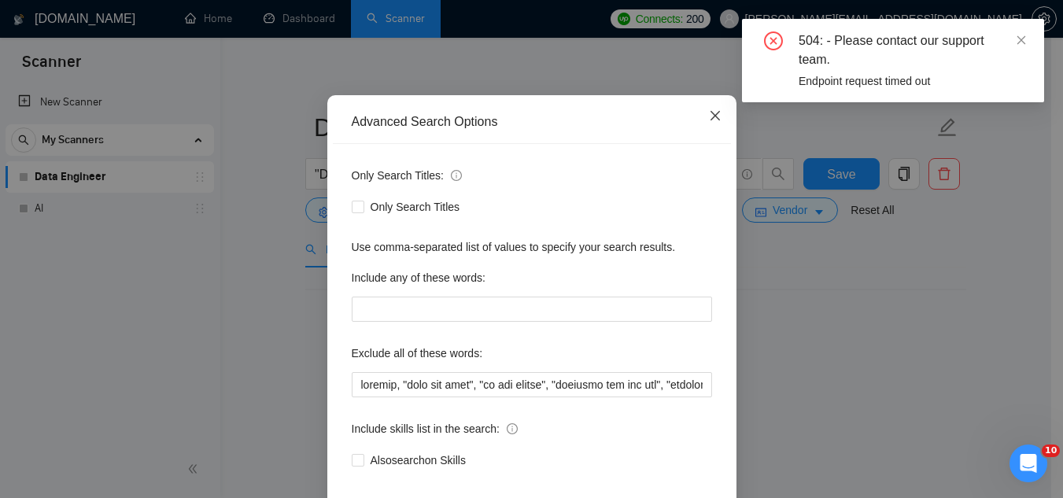
click at [709, 122] on icon "close" at bounding box center [715, 115] width 13 height 13
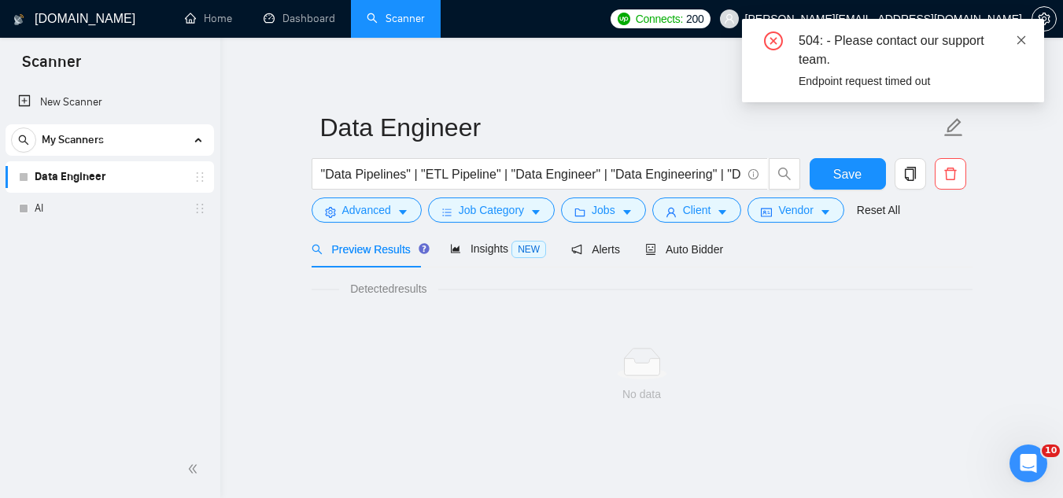
click at [1023, 38] on icon "close" at bounding box center [1021, 40] width 11 height 11
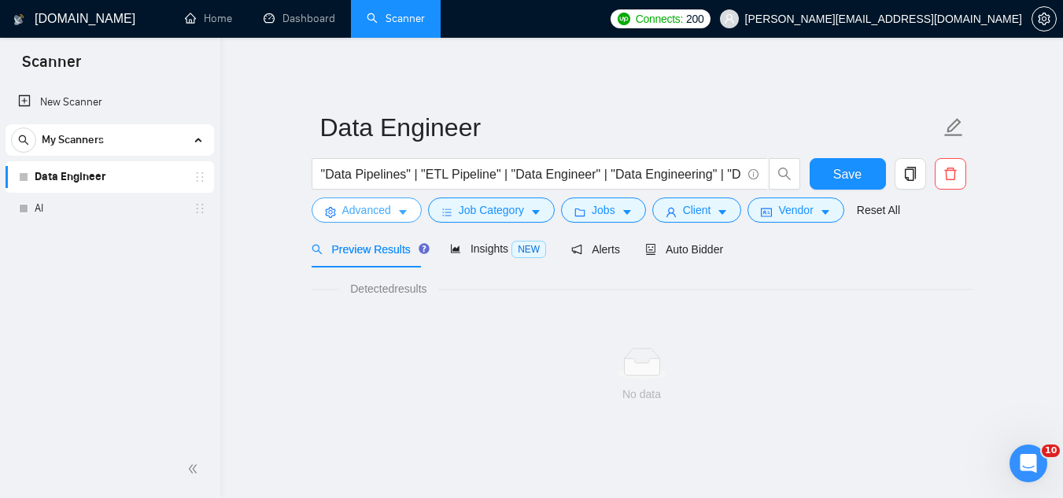
click at [389, 206] on button "Advanced" at bounding box center [367, 209] width 110 height 25
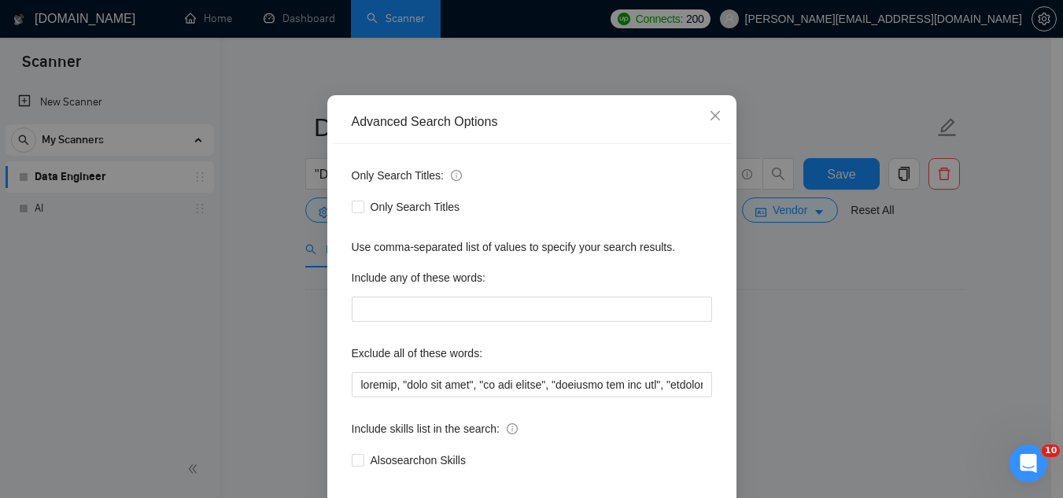
click at [841, 332] on div "Advanced Search Options Only Search Titles: Only Search Titles Use comma-separa…" at bounding box center [531, 249] width 1063 height 498
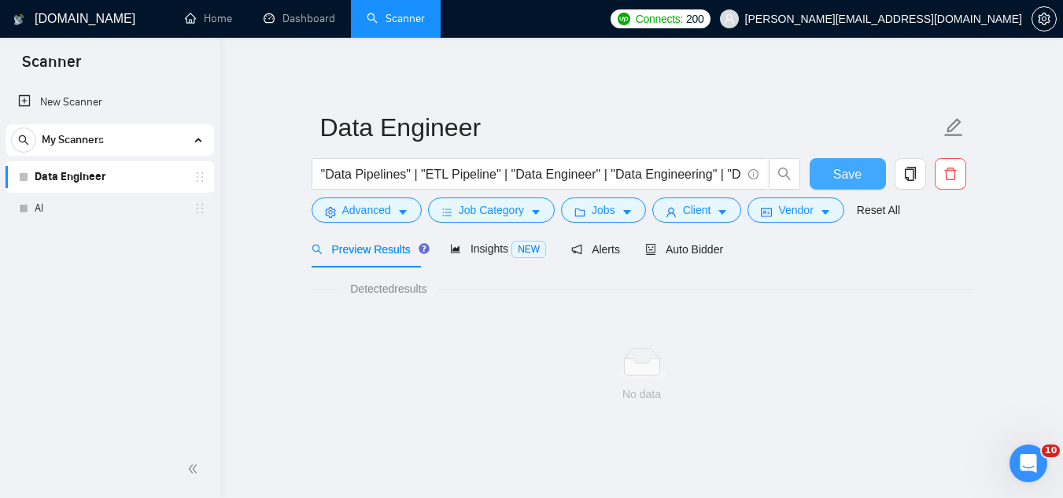
click at [844, 181] on span "Save" at bounding box center [847, 174] width 28 height 20
click at [109, 206] on link "AI" at bounding box center [109, 208] width 149 height 31
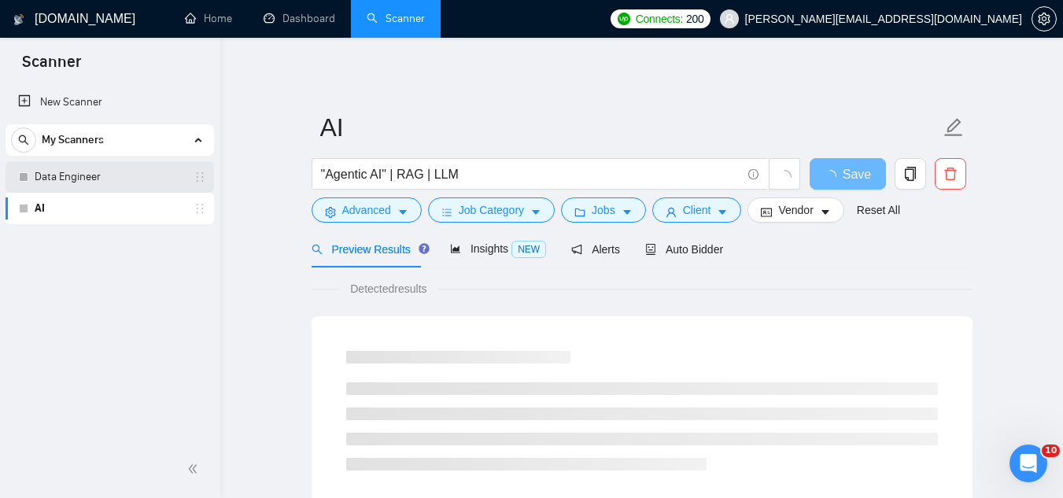
click at [102, 181] on link "Data Engineer" at bounding box center [109, 176] width 149 height 31
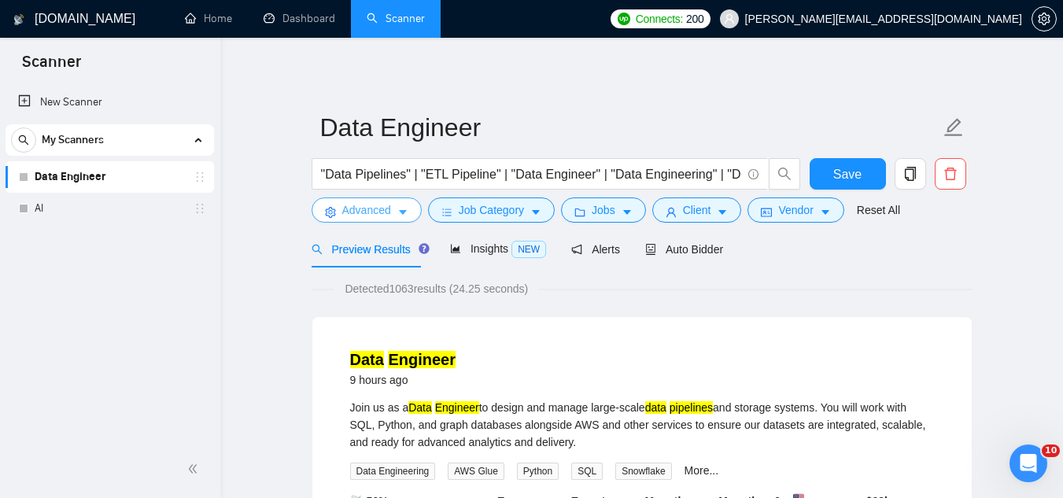
click at [357, 212] on span "Advanced" at bounding box center [366, 209] width 49 height 17
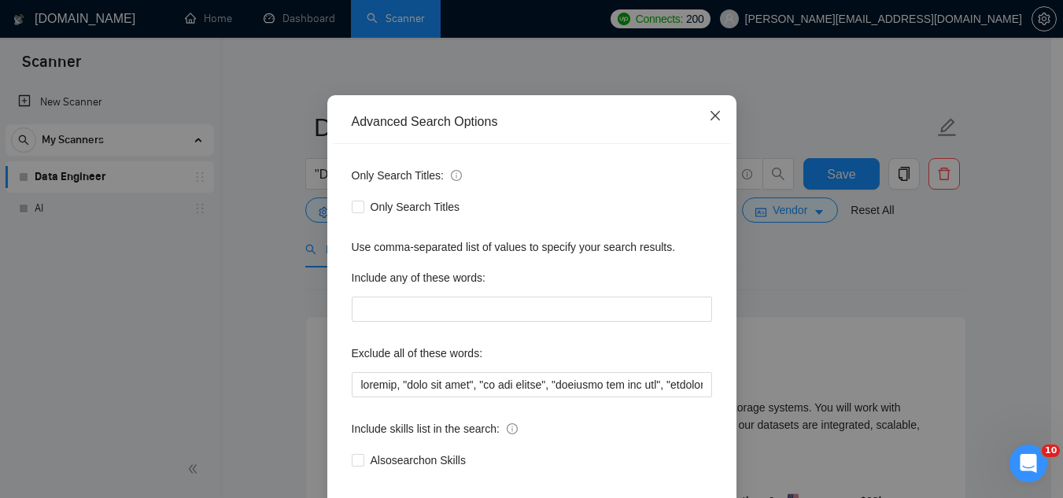
click at [700, 138] on span "Close" at bounding box center [715, 116] width 42 height 42
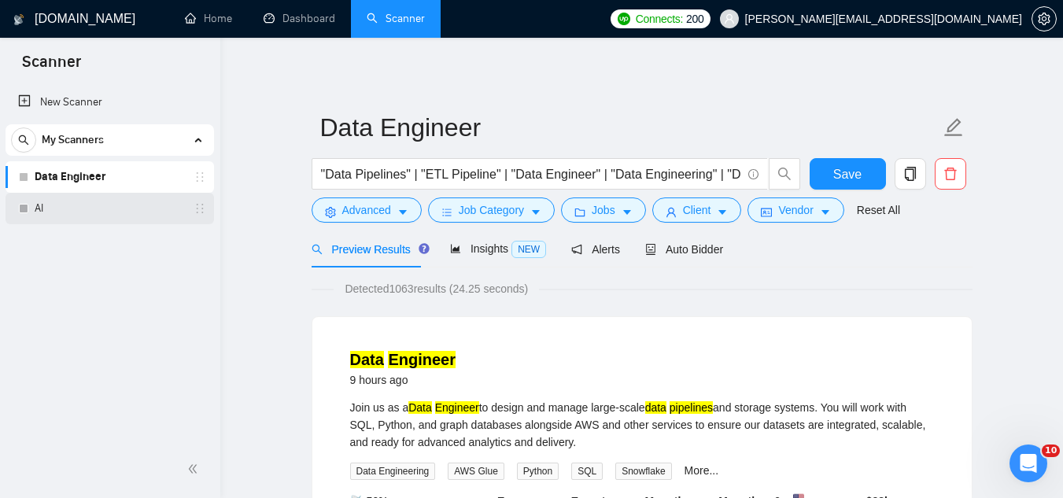
click at [109, 207] on link "AI" at bounding box center [109, 208] width 149 height 31
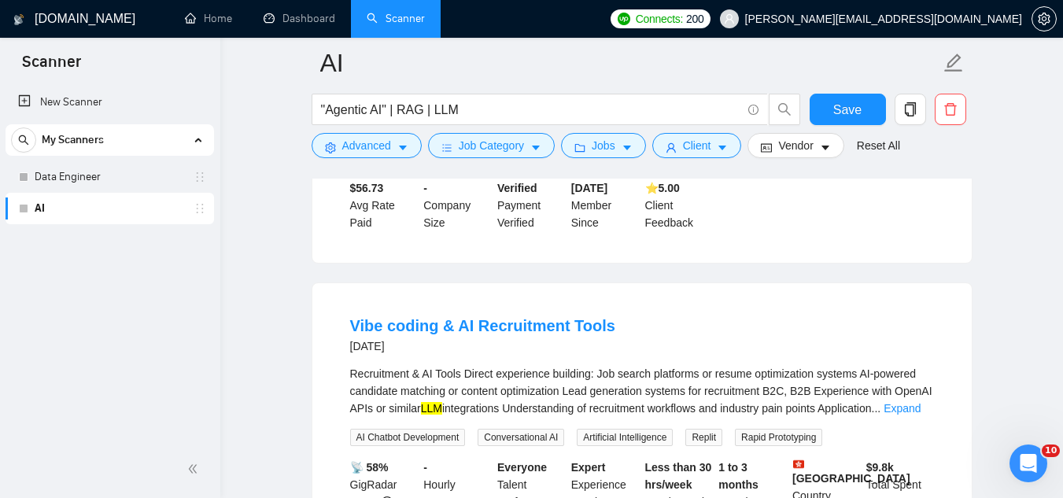
scroll to position [3226, 0]
